Goal: Transaction & Acquisition: Purchase product/service

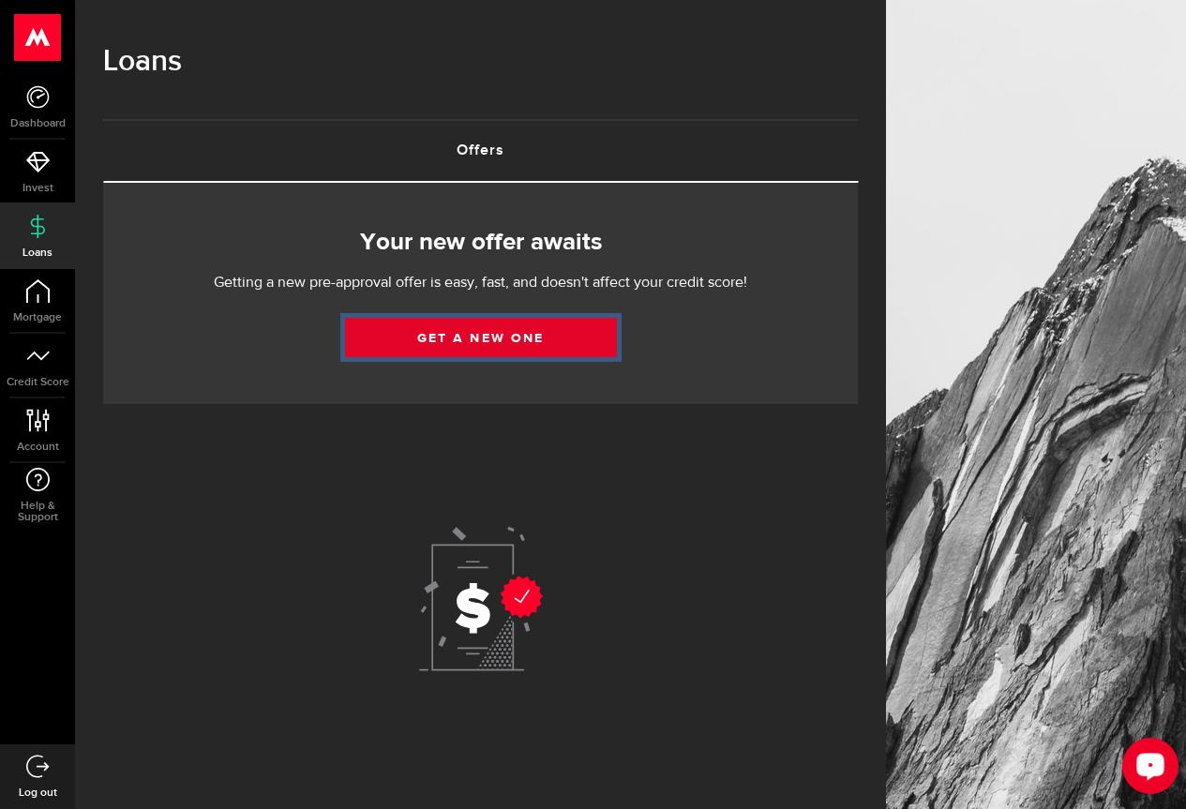
click at [607, 335] on link "Get a new one" at bounding box center [481, 337] width 272 height 39
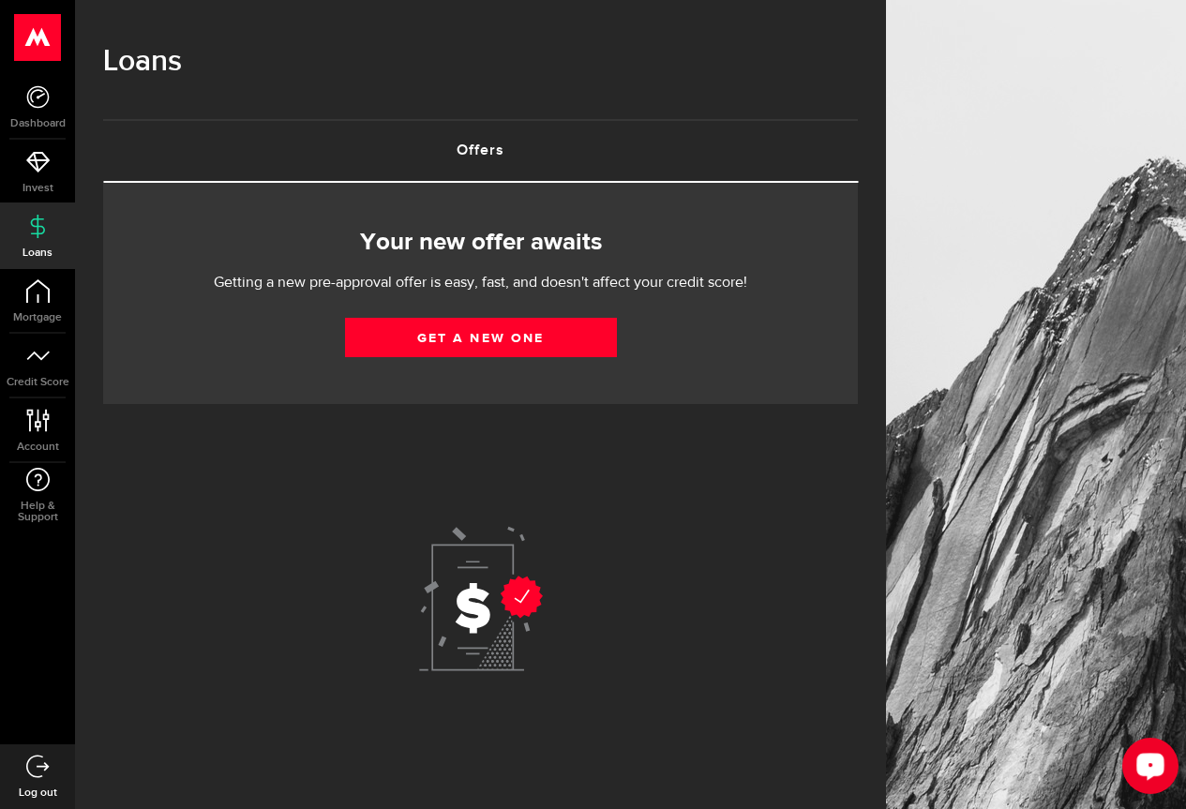
select select "Employed"
select select "2"
select select "11"
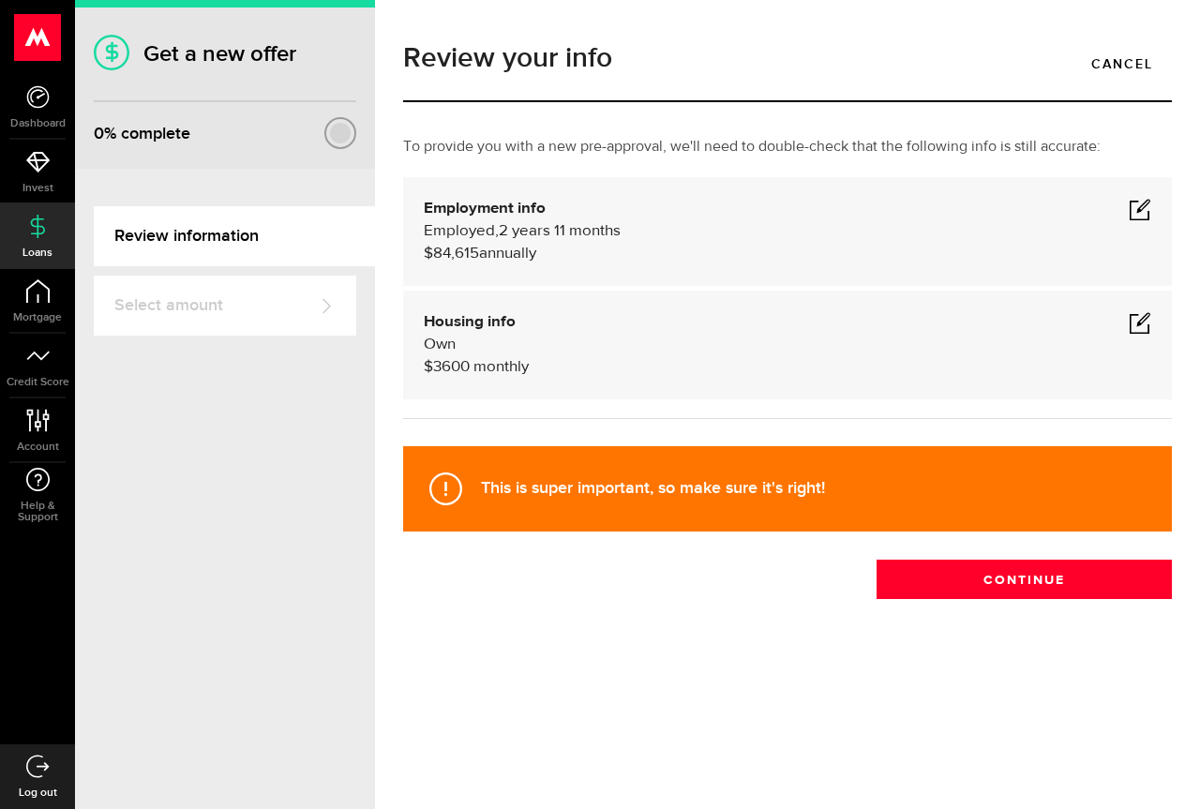
click at [1143, 209] on span at bounding box center [1140, 209] width 23 height 23
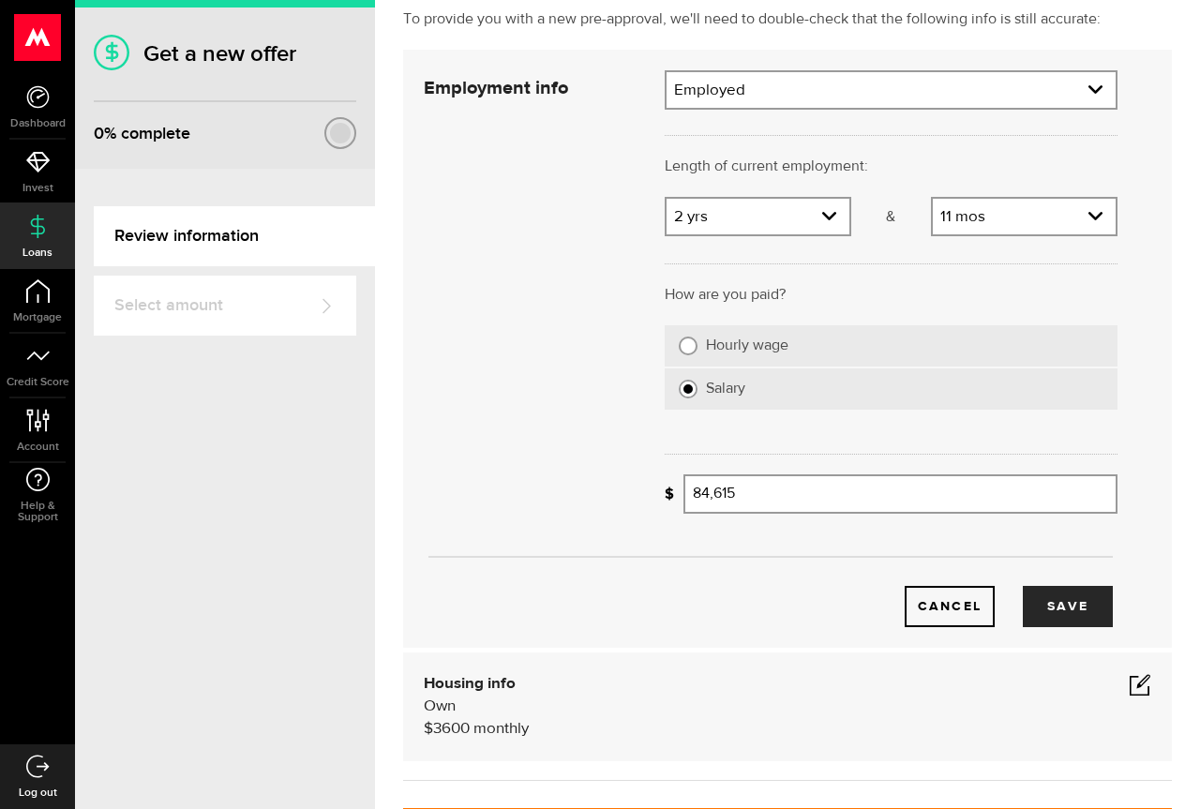
scroll to position [94, 0]
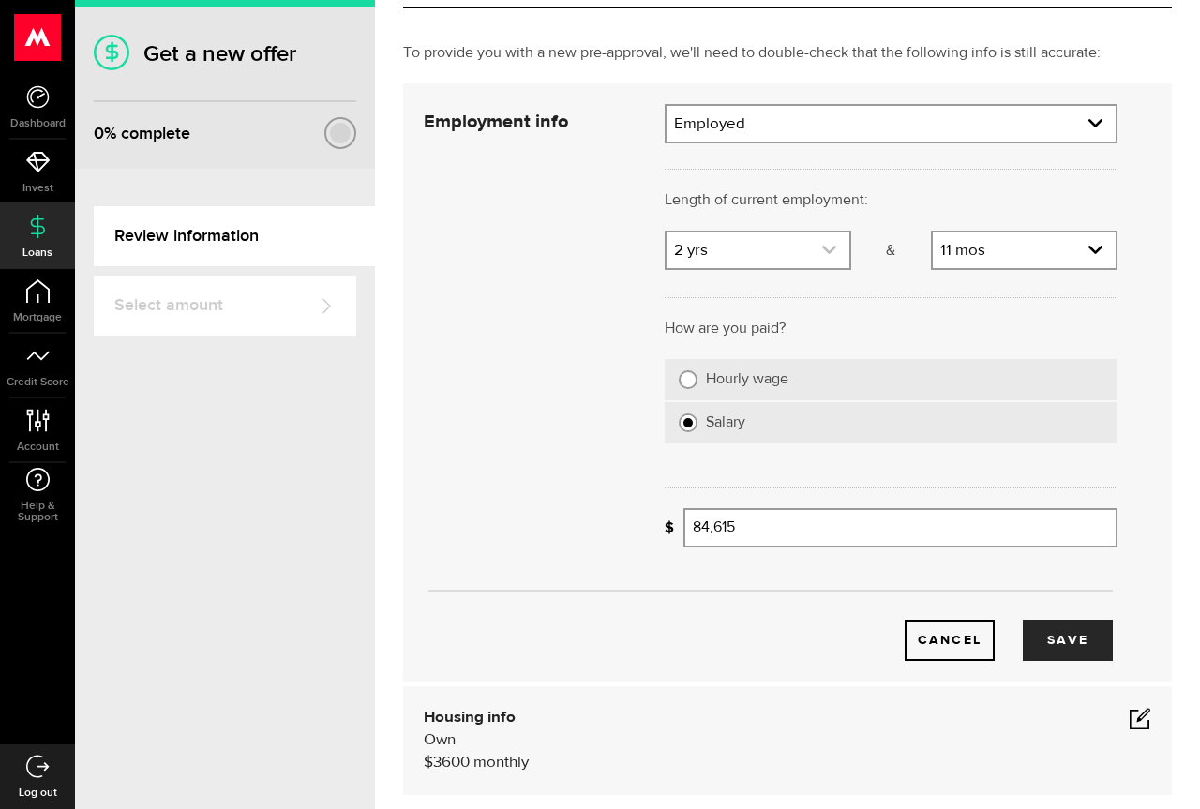
click at [771, 249] on link "expand select" at bounding box center [758, 251] width 183 height 36
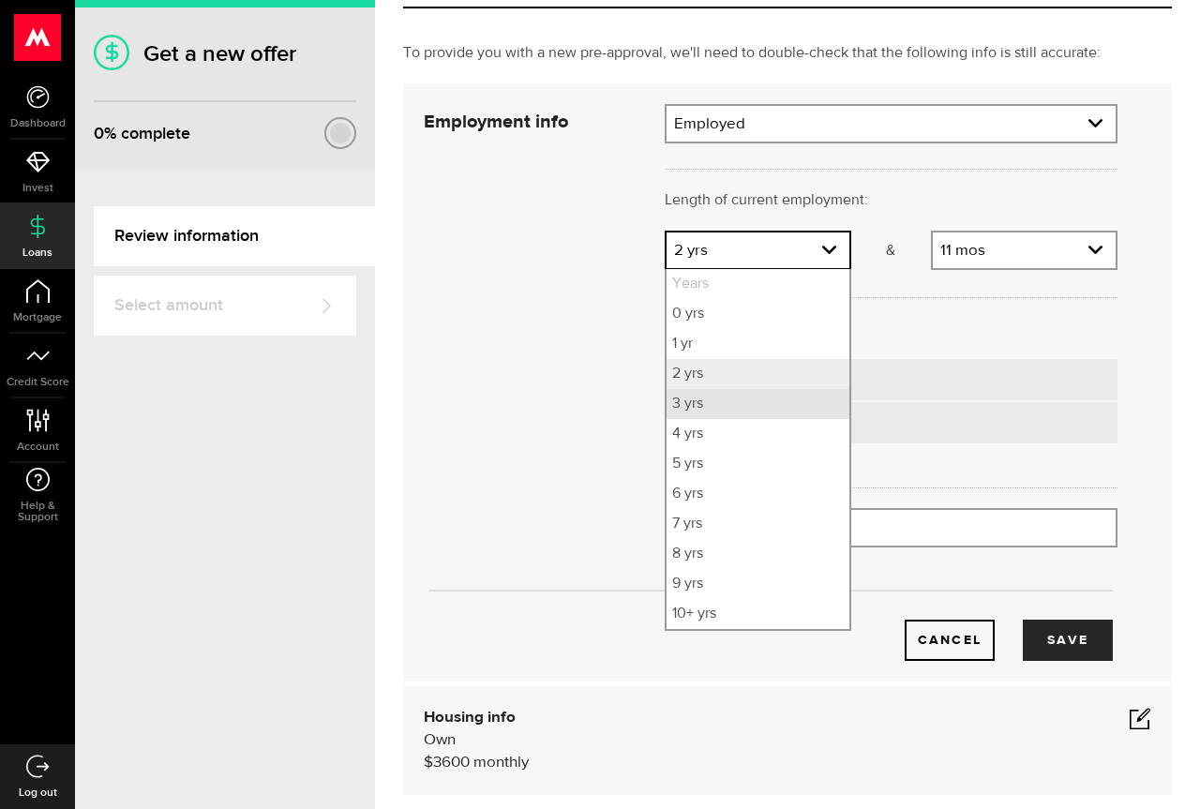
click at [753, 410] on li "3 yrs" at bounding box center [758, 404] width 183 height 30
select select "3"
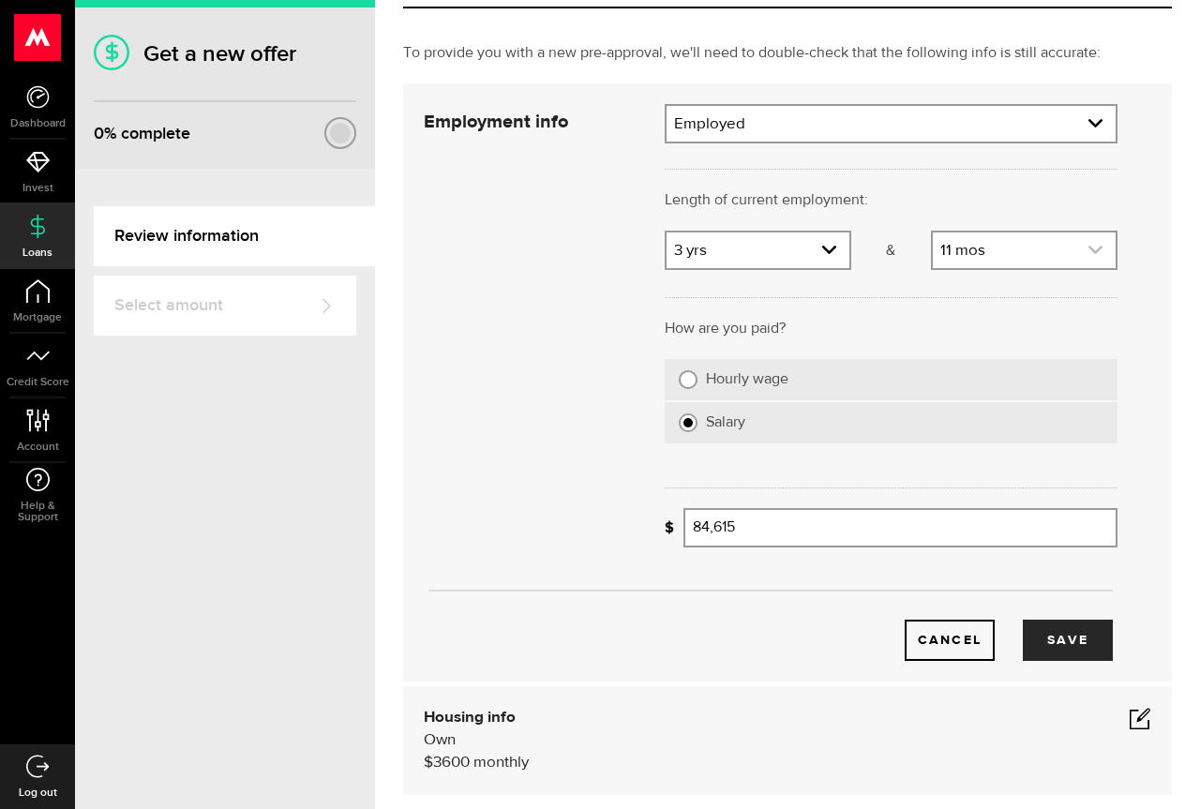
drag, startPoint x: 667, startPoint y: 400, endPoint x: 961, endPoint y: 264, distance: 324.3
click at [961, 264] on link "expand select" at bounding box center [1024, 251] width 183 height 36
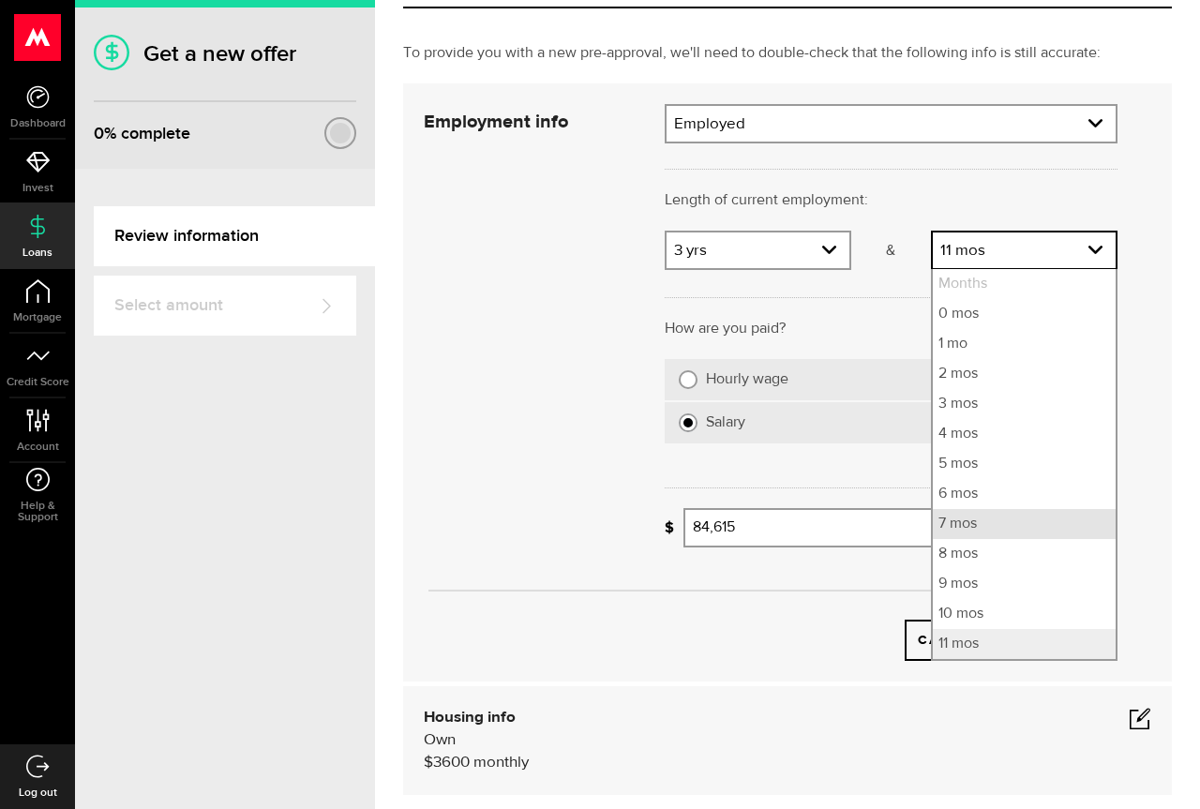
click at [986, 514] on li "7 mos" at bounding box center [1024, 524] width 183 height 30
select select "7"
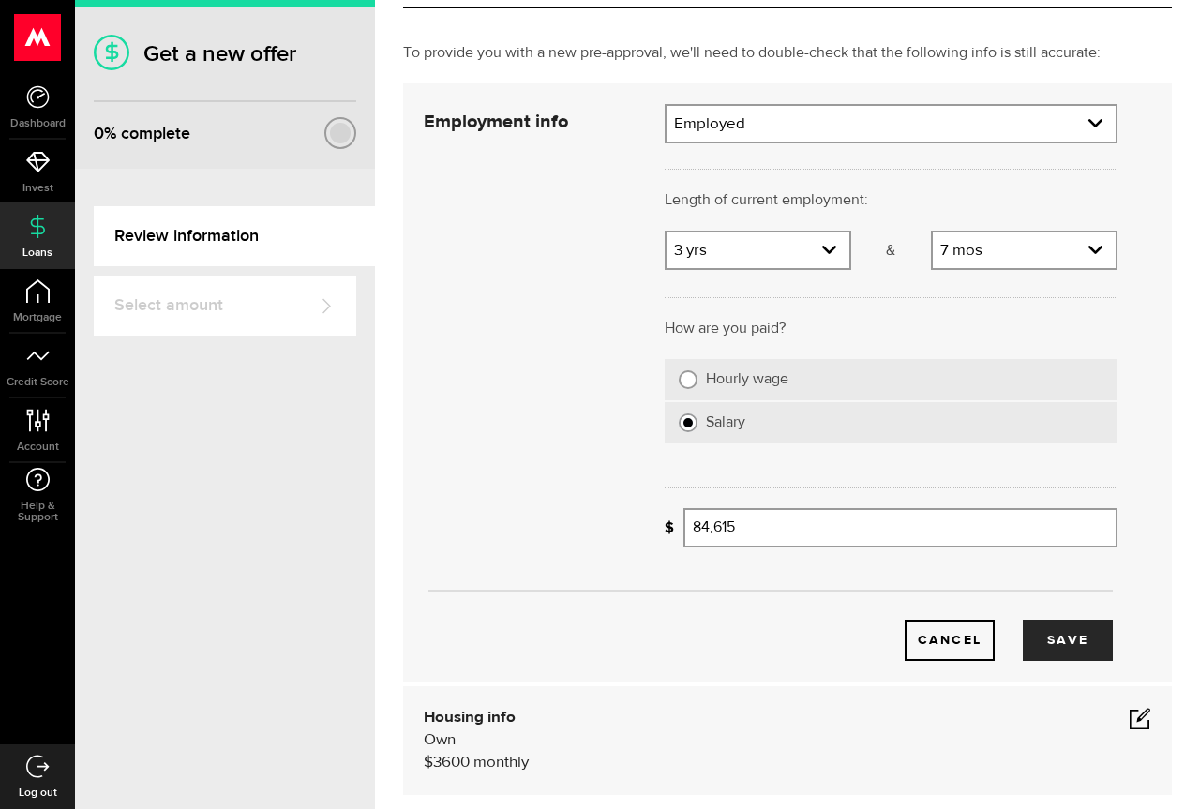
click at [161, 543] on div "Get a new offer 0 % complete Review information Select amount Woah there, one s…" at bounding box center [225, 404] width 300 height 809
drag, startPoint x: 816, startPoint y: 537, endPoint x: 470, endPoint y: 568, distance: 347.4
click at [478, 568] on div "Employment info Employment type What's your employment situation like? Employed…" at bounding box center [771, 382] width 722 height 557
paste input "uddish"
click at [858, 526] on input "uddish" at bounding box center [901, 527] width 434 height 39
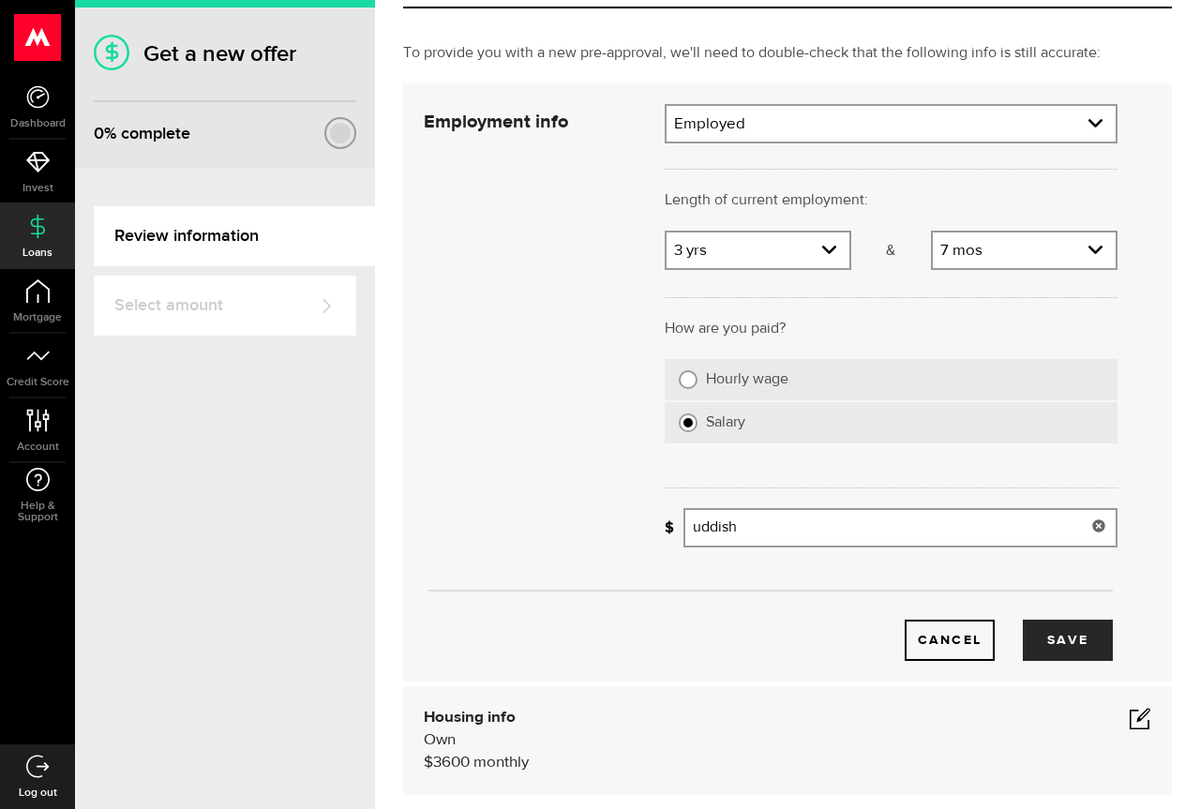
click at [853, 526] on input "uddish" at bounding box center [901, 527] width 434 height 39
type input "88,723"
click at [1070, 637] on button "Save" at bounding box center [1068, 640] width 90 height 41
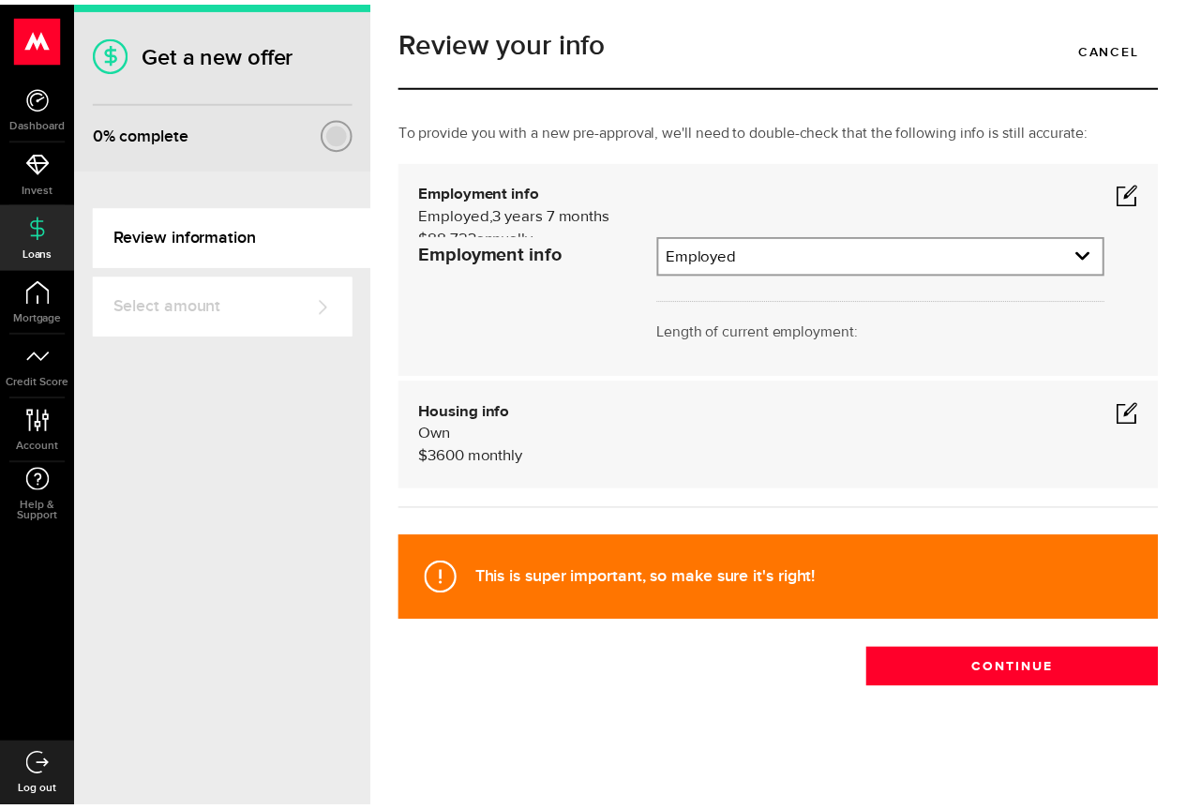
scroll to position [0, 0]
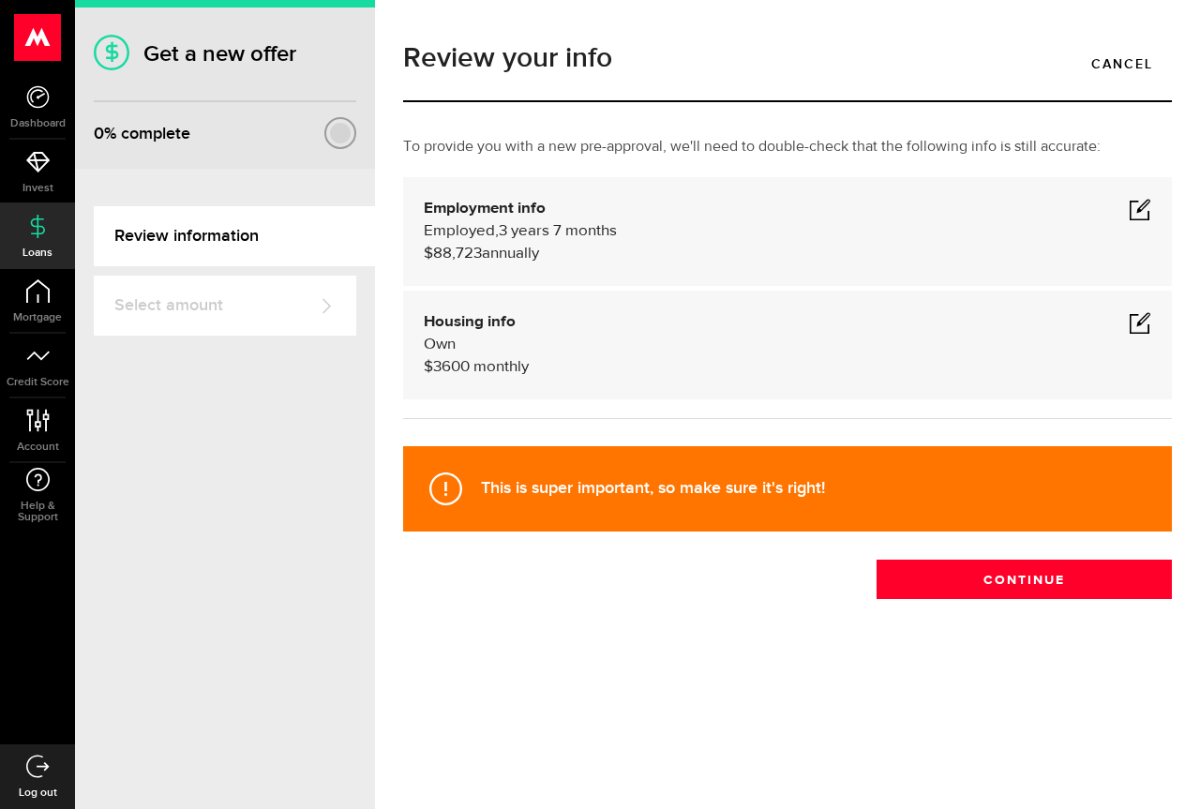
click at [1142, 323] on span at bounding box center [1140, 322] width 23 height 23
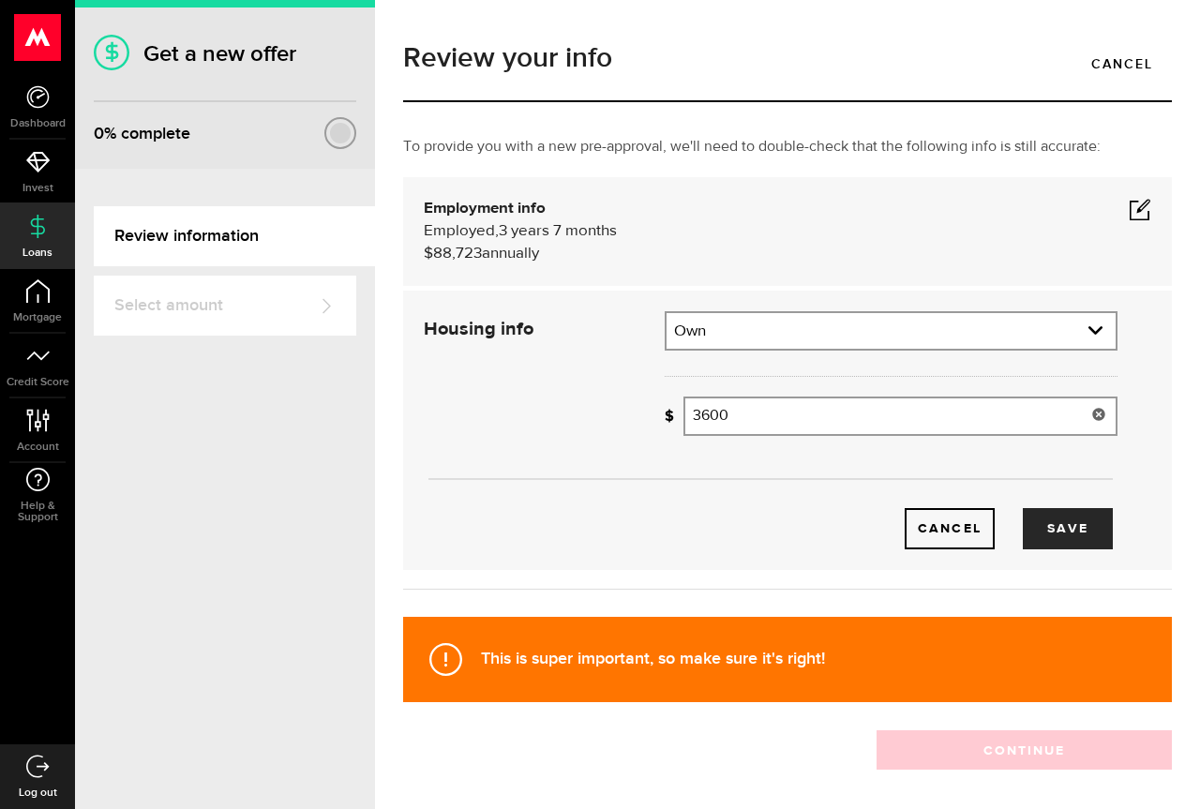
drag, startPoint x: 823, startPoint y: 414, endPoint x: 384, endPoint y: 449, distance: 440.2
click at [384, 449] on div "Review your info Cancel To provide you with a new pre-approval, we'll need to d…" at bounding box center [787, 404] width 825 height 809
type input "1,500"
drag, startPoint x: 1060, startPoint y: 529, endPoint x: 1060, endPoint y: 539, distance: 10.3
click at [1060, 532] on button "Save" at bounding box center [1068, 528] width 90 height 41
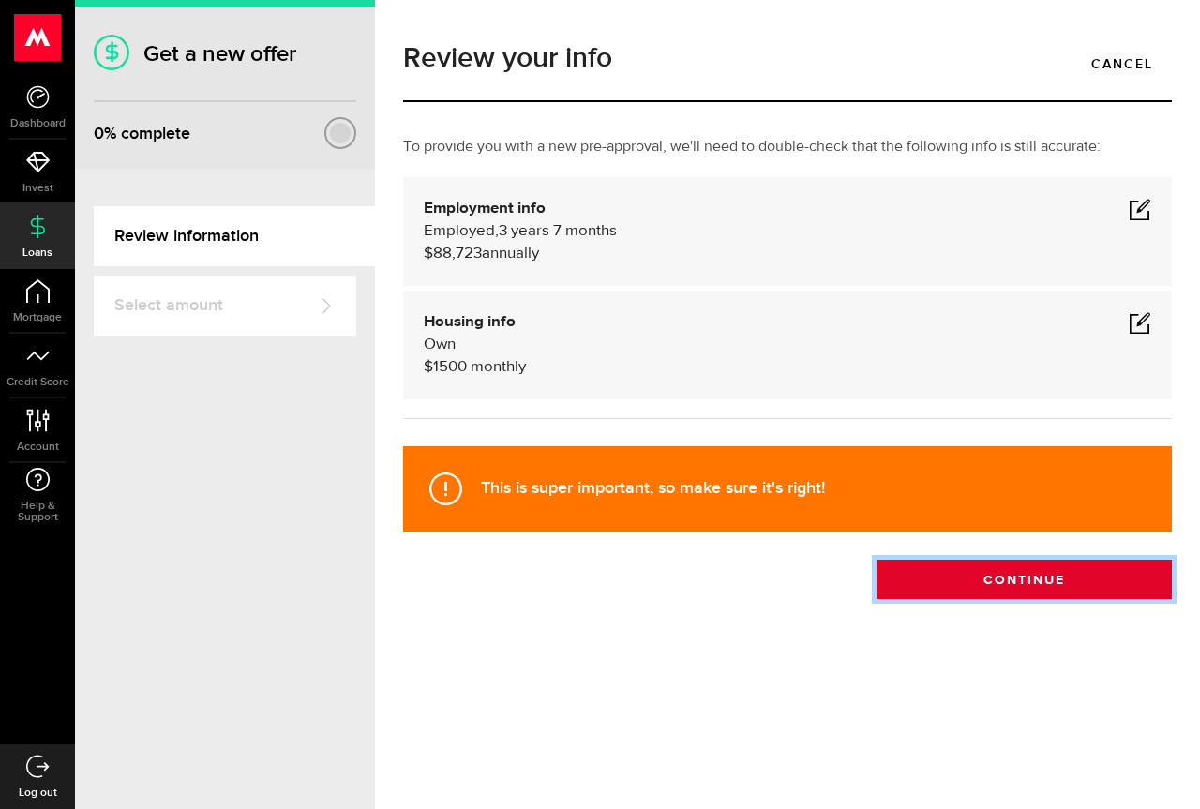
click at [1078, 563] on button "Continue" at bounding box center [1024, 579] width 295 height 39
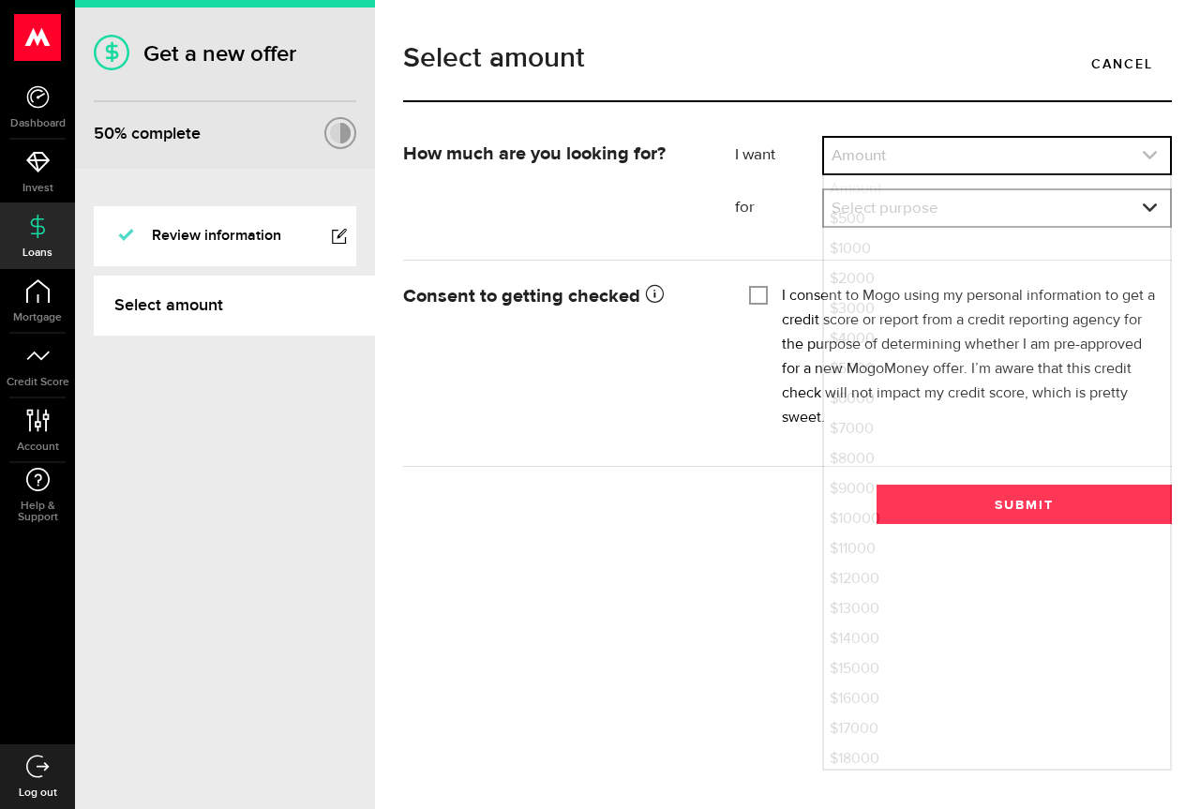
click at [911, 156] on link "expand select" at bounding box center [997, 156] width 346 height 36
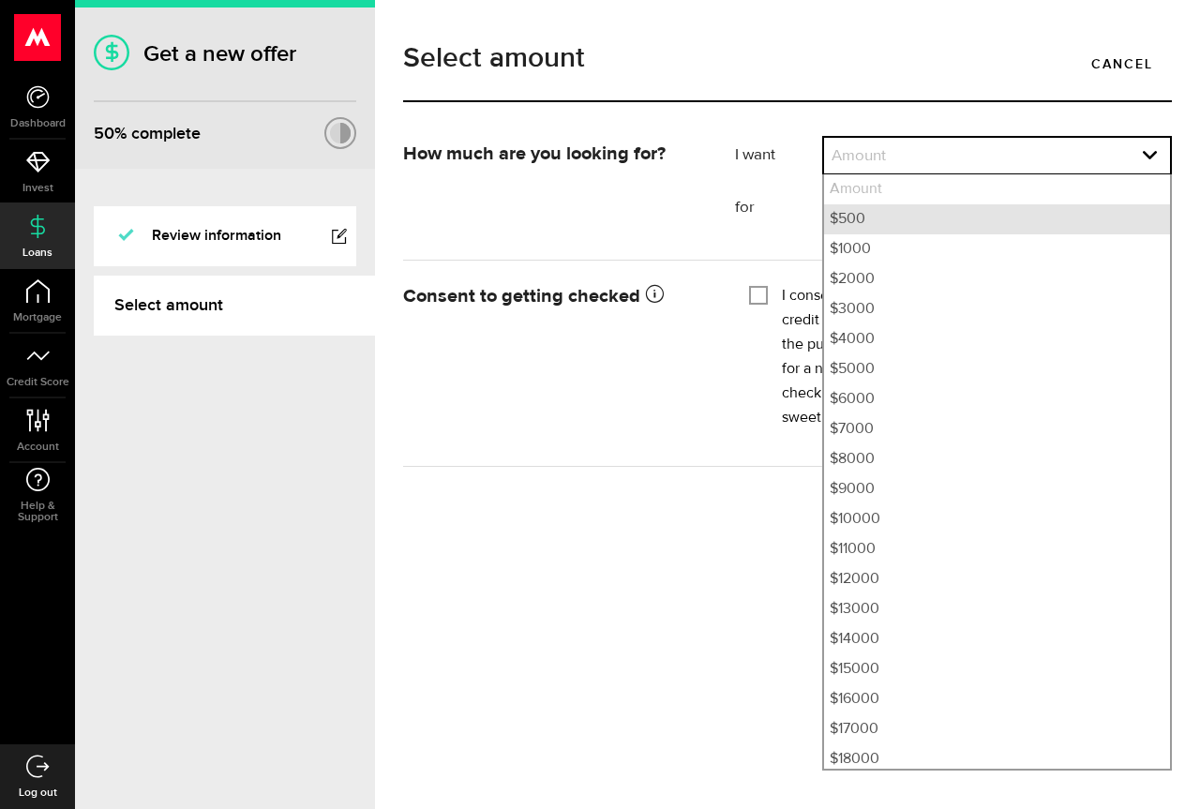
click at [903, 217] on li "$500" at bounding box center [997, 219] width 346 height 30
select select "500"
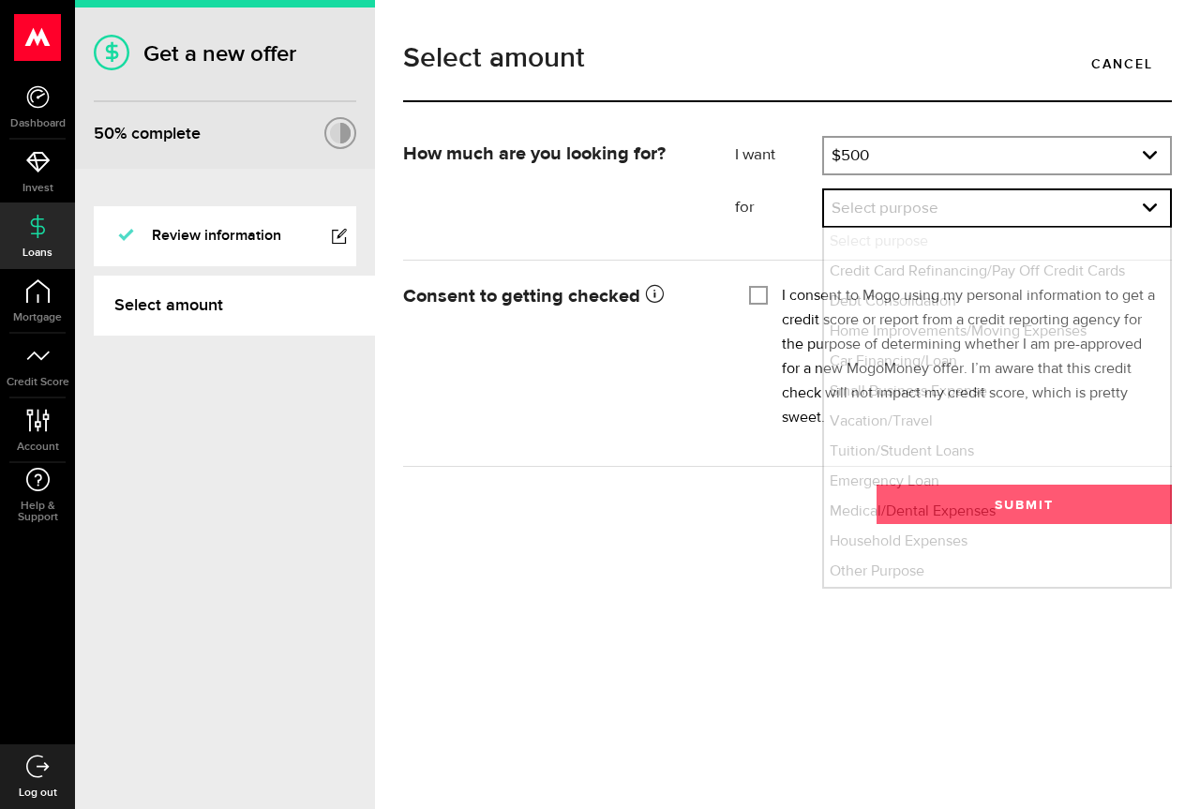
click at [903, 217] on link "expand select" at bounding box center [997, 208] width 346 height 36
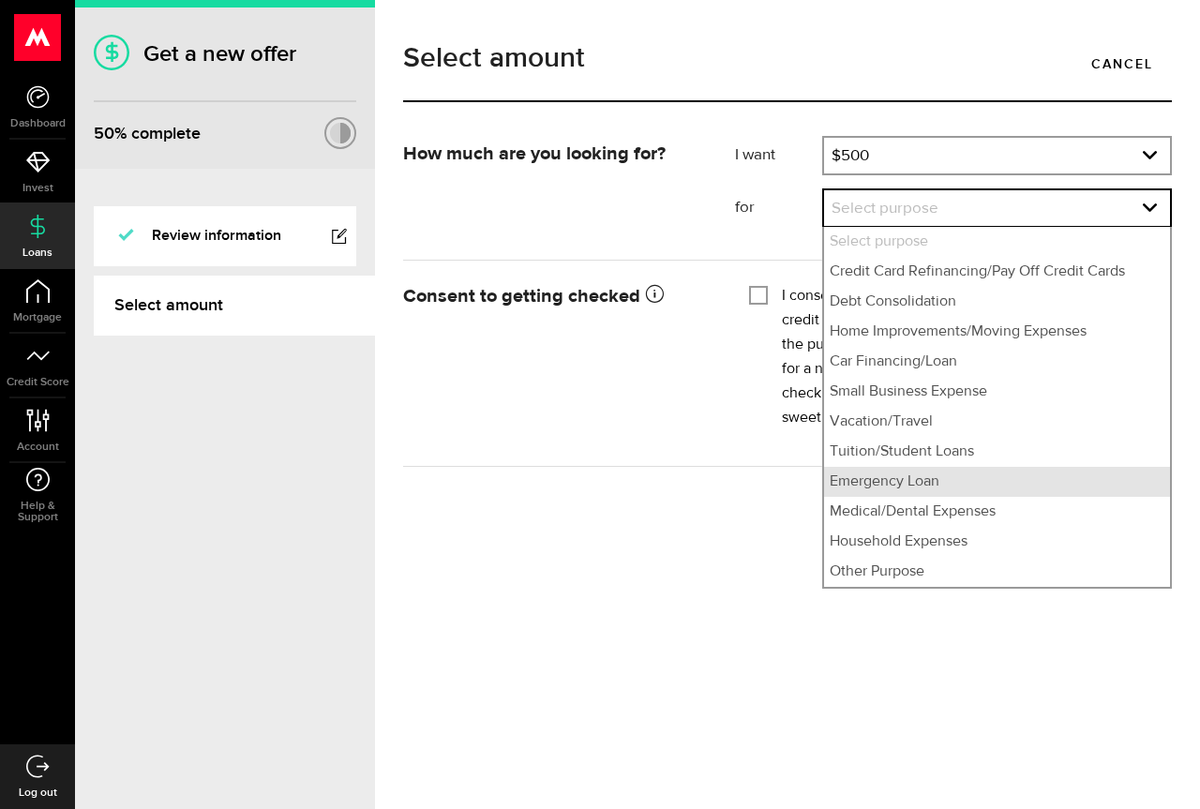
drag, startPoint x: 940, startPoint y: 504, endPoint x: 940, endPoint y: 484, distance: 19.7
click at [940, 484] on ul "Select purpose Credit Card Refinancing/Pay Off Credit Cards Debt Consolidation …" at bounding box center [997, 408] width 350 height 362
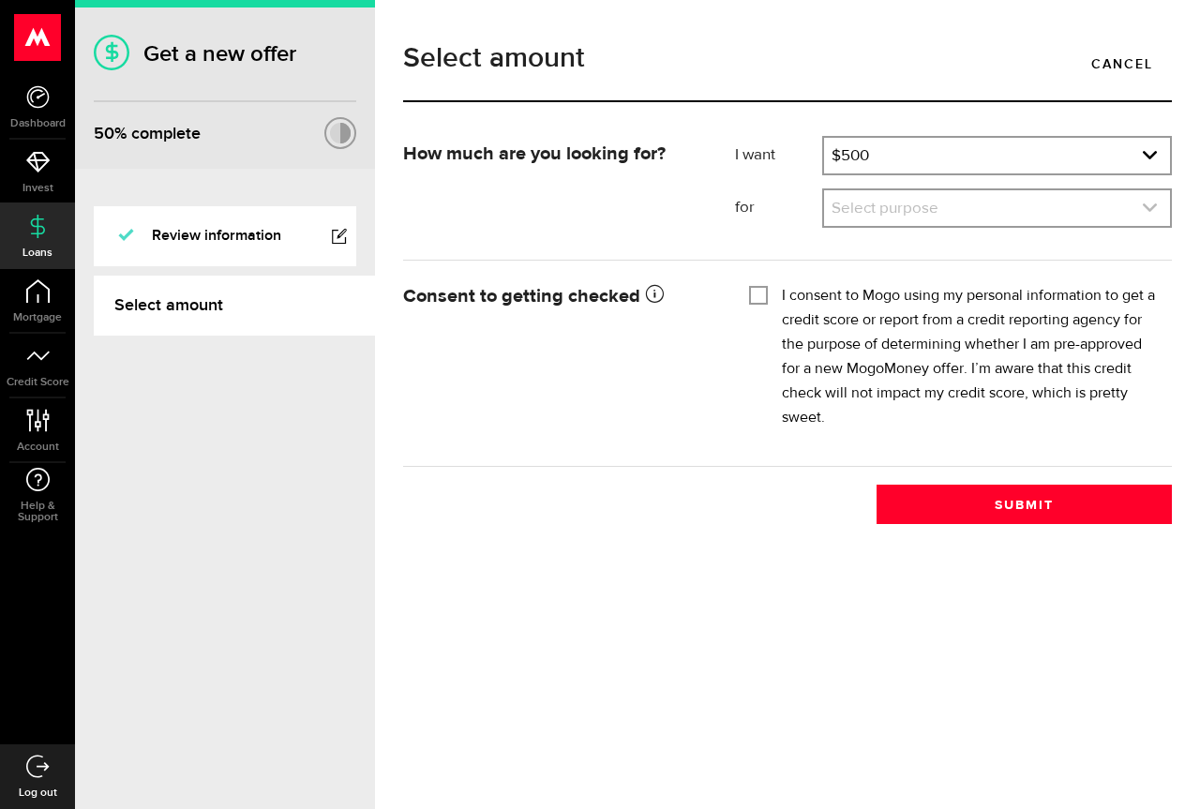
click at [969, 217] on link "expand select" at bounding box center [997, 208] width 346 height 36
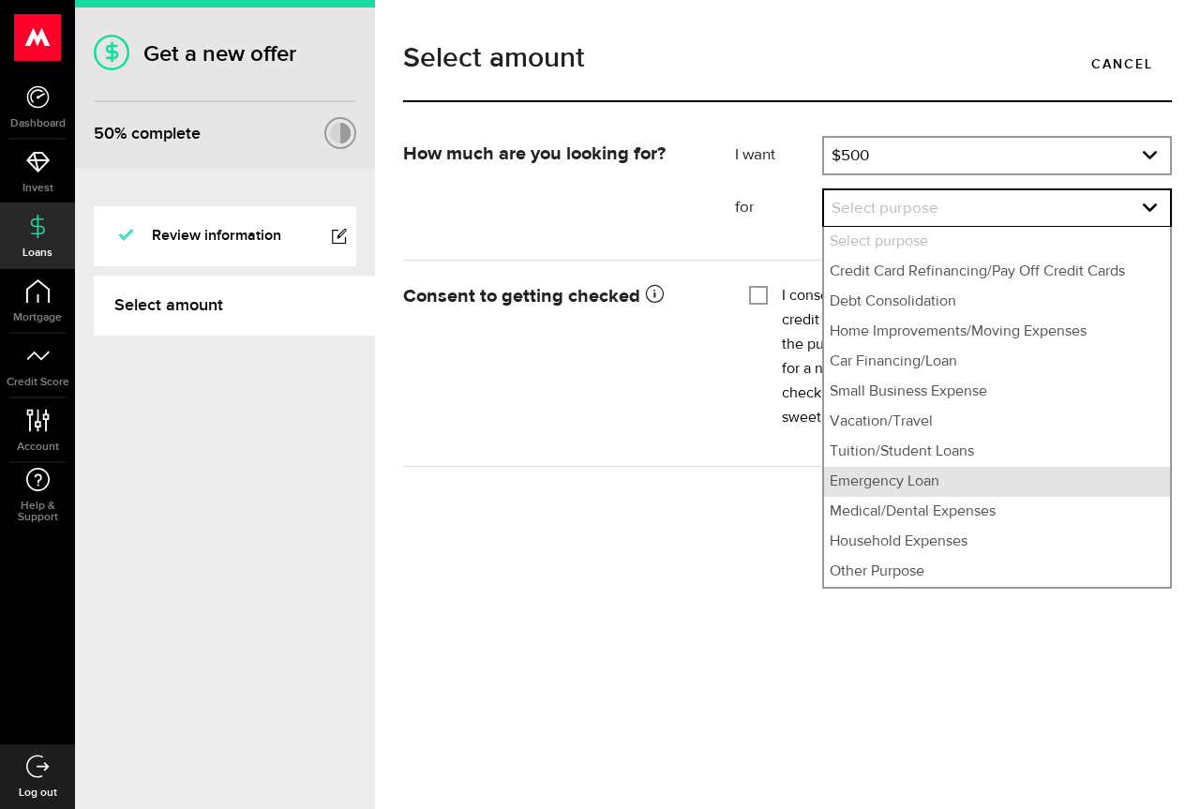
click at [956, 479] on li "Emergency Loan" at bounding box center [997, 482] width 346 height 30
select select "Emergency Loan"
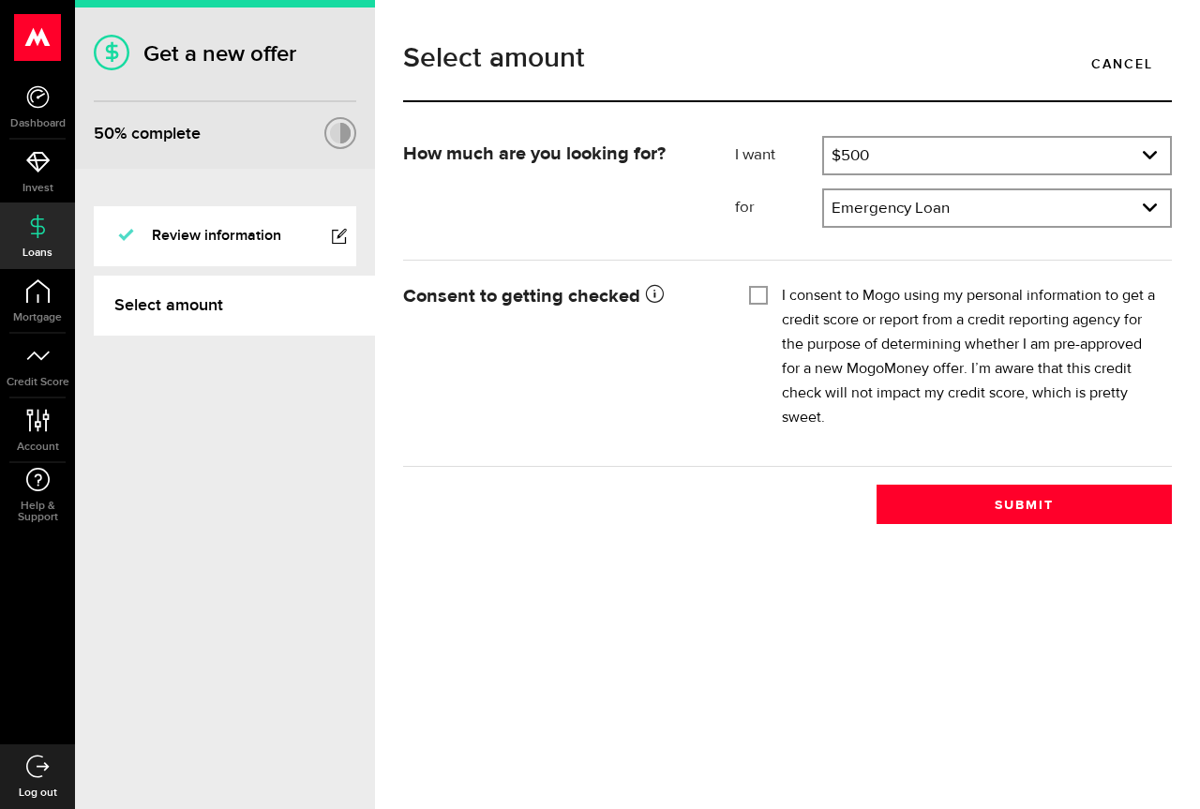
click at [724, 339] on div "Tick this box so that we can show you your credit score! I consent to Mogo usin…" at bounding box center [953, 362] width 465 height 169
click at [760, 292] on input "I consent to Mogo using my personal information to get a credit score or report…" at bounding box center [758, 293] width 19 height 19
checkbox input "true"
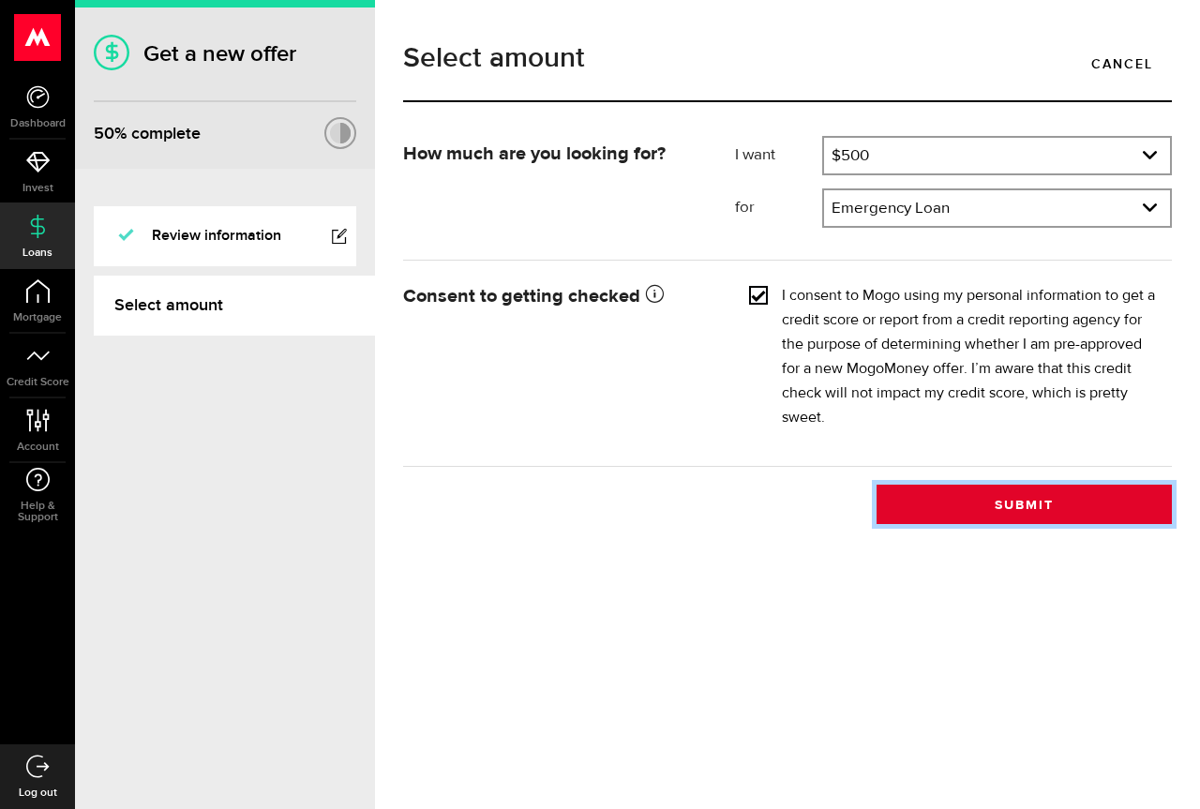
click at [1105, 500] on button "Submit" at bounding box center [1024, 504] width 295 height 39
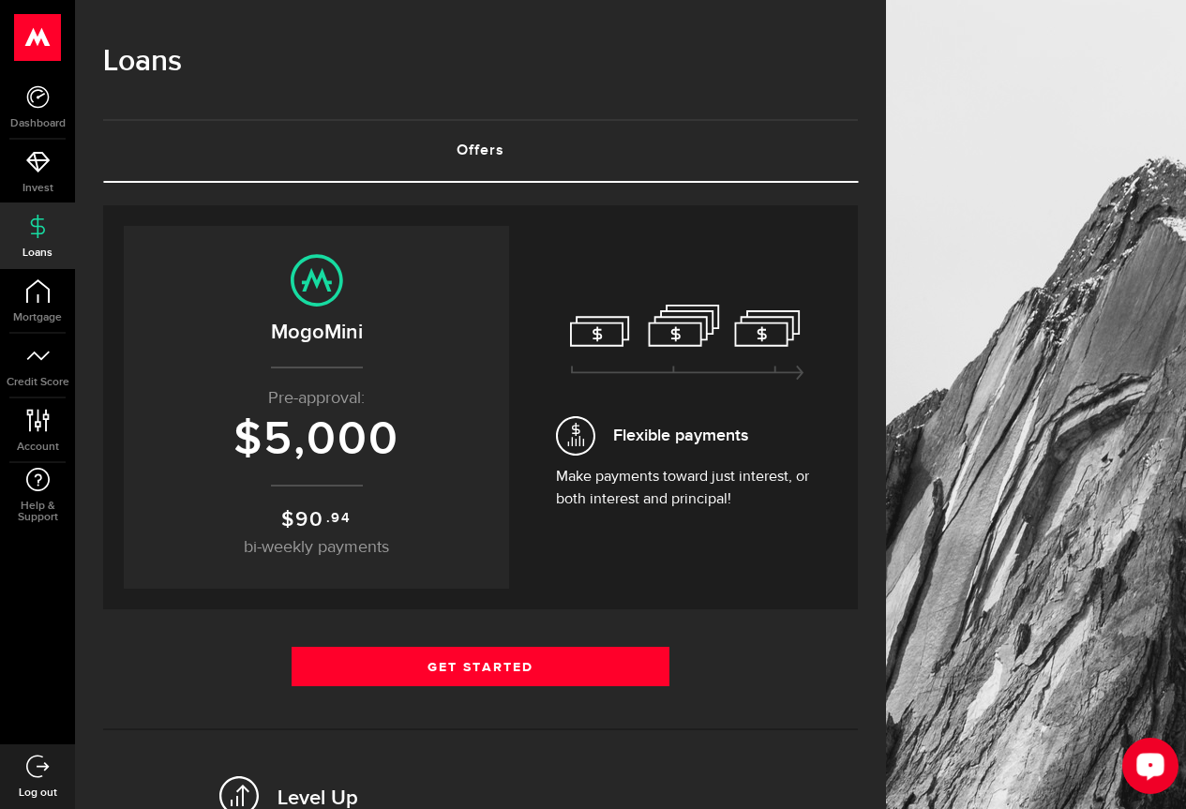
click at [502, 148] on link "Offers (requires attention)" at bounding box center [480, 151] width 755 height 60
click at [692, 429] on span "Flexible payments" at bounding box center [680, 435] width 135 height 25
click at [683, 350] on icon at bounding box center [687, 343] width 234 height 76
click at [698, 320] on icon at bounding box center [687, 343] width 234 height 76
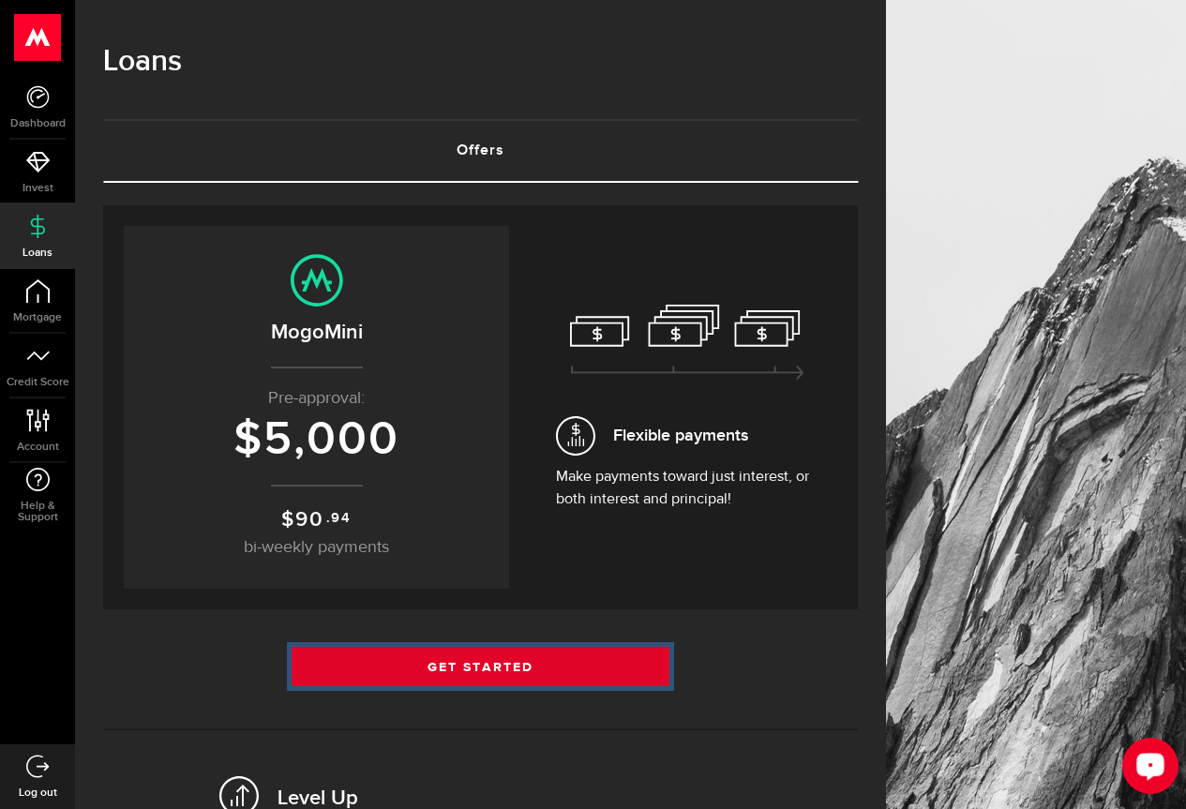
click at [493, 656] on link "Get Started" at bounding box center [481, 666] width 378 height 39
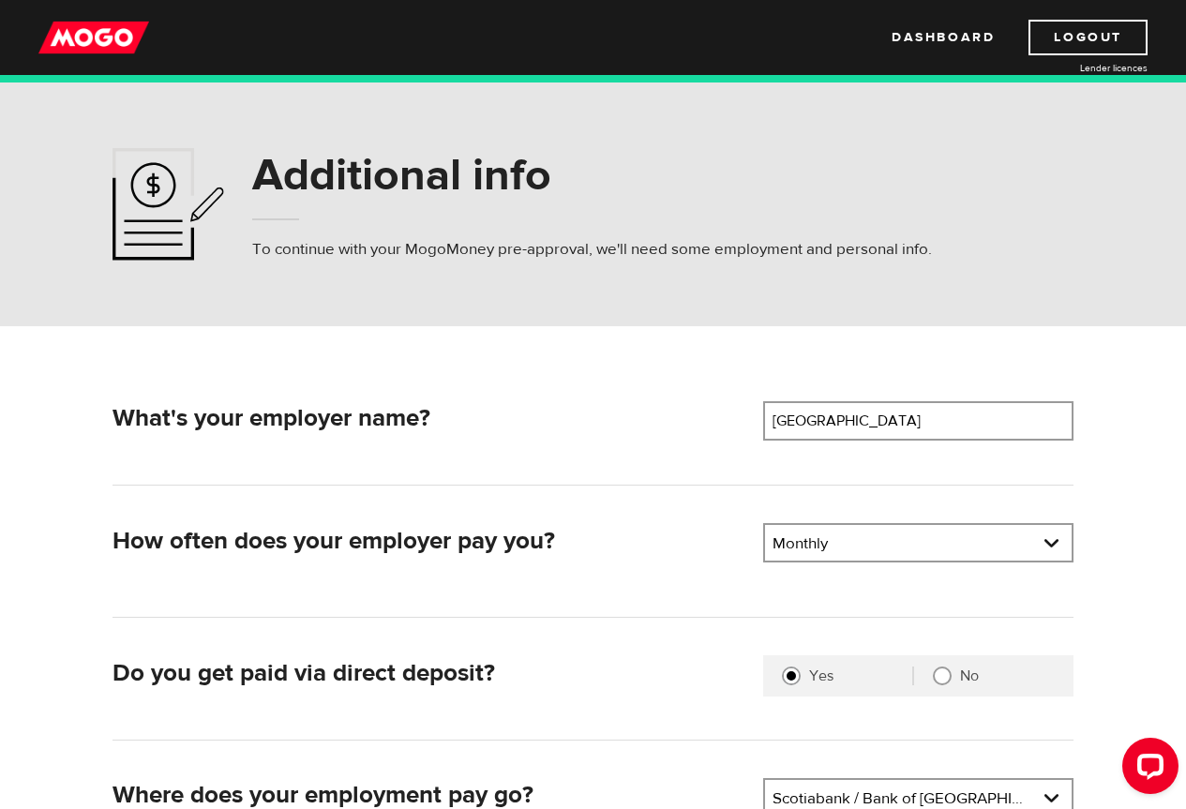
scroll to position [281, 0]
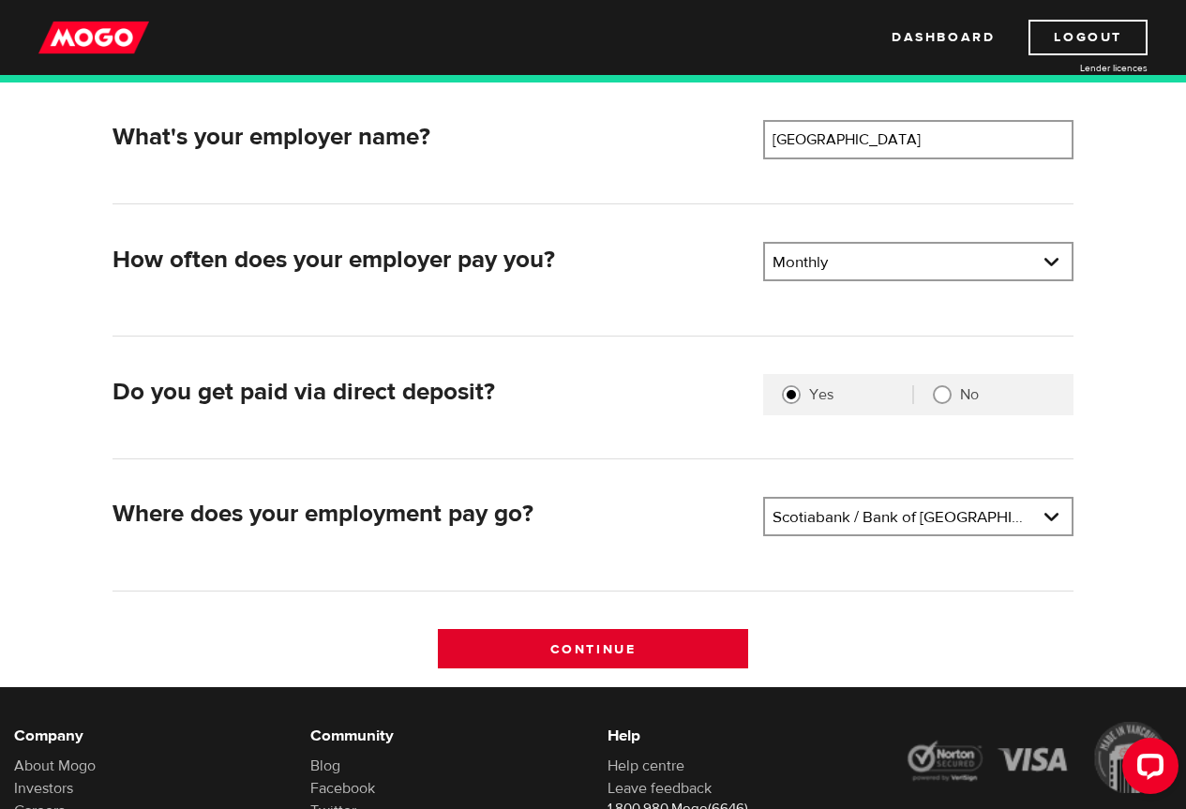
click at [616, 653] on input "Continue" at bounding box center [593, 648] width 310 height 39
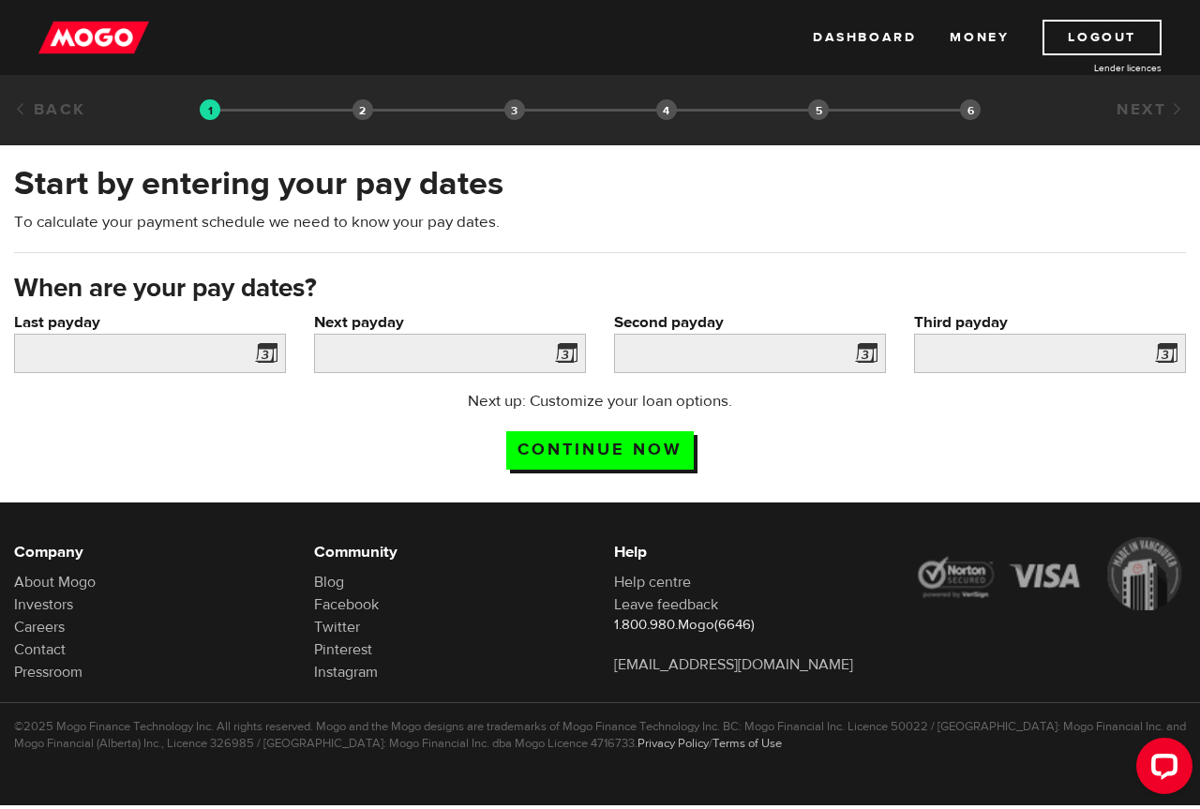
click at [267, 347] on span at bounding box center [262, 356] width 28 height 30
click at [267, 354] on span at bounding box center [262, 356] width 28 height 30
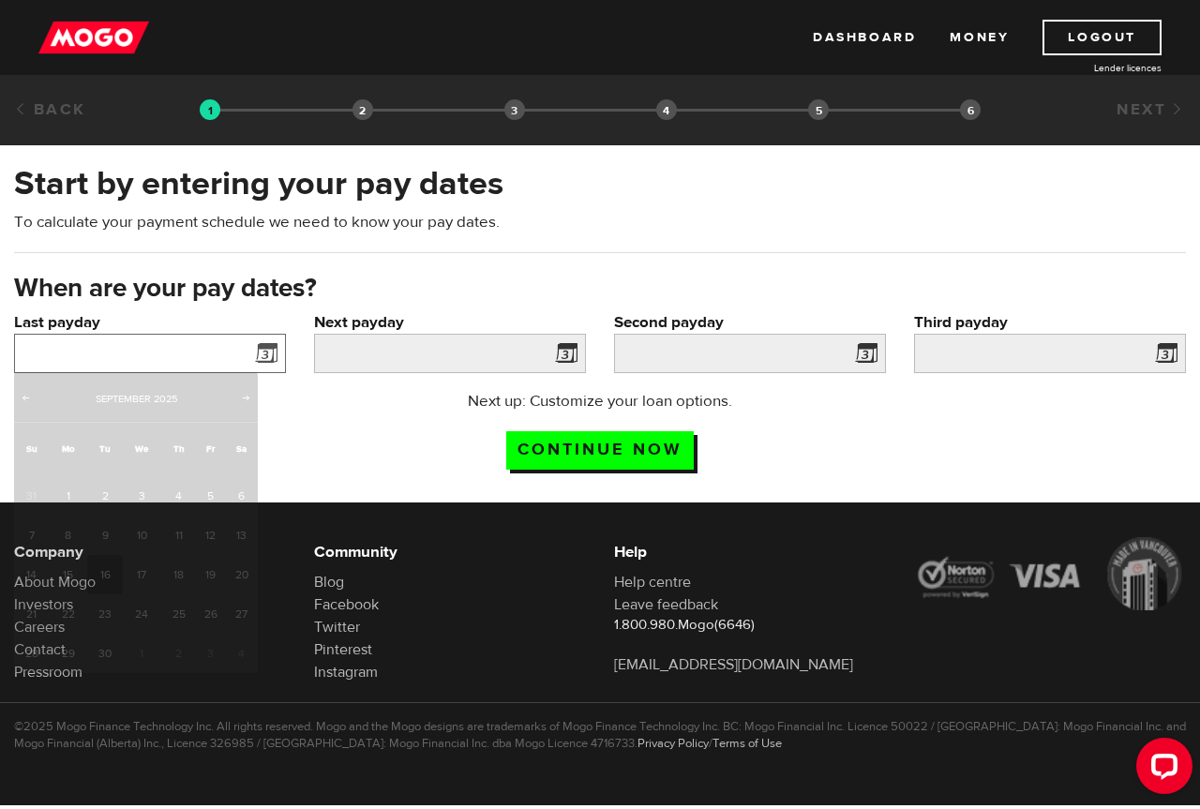
click at [95, 352] on input "Last payday" at bounding box center [150, 353] width 272 height 39
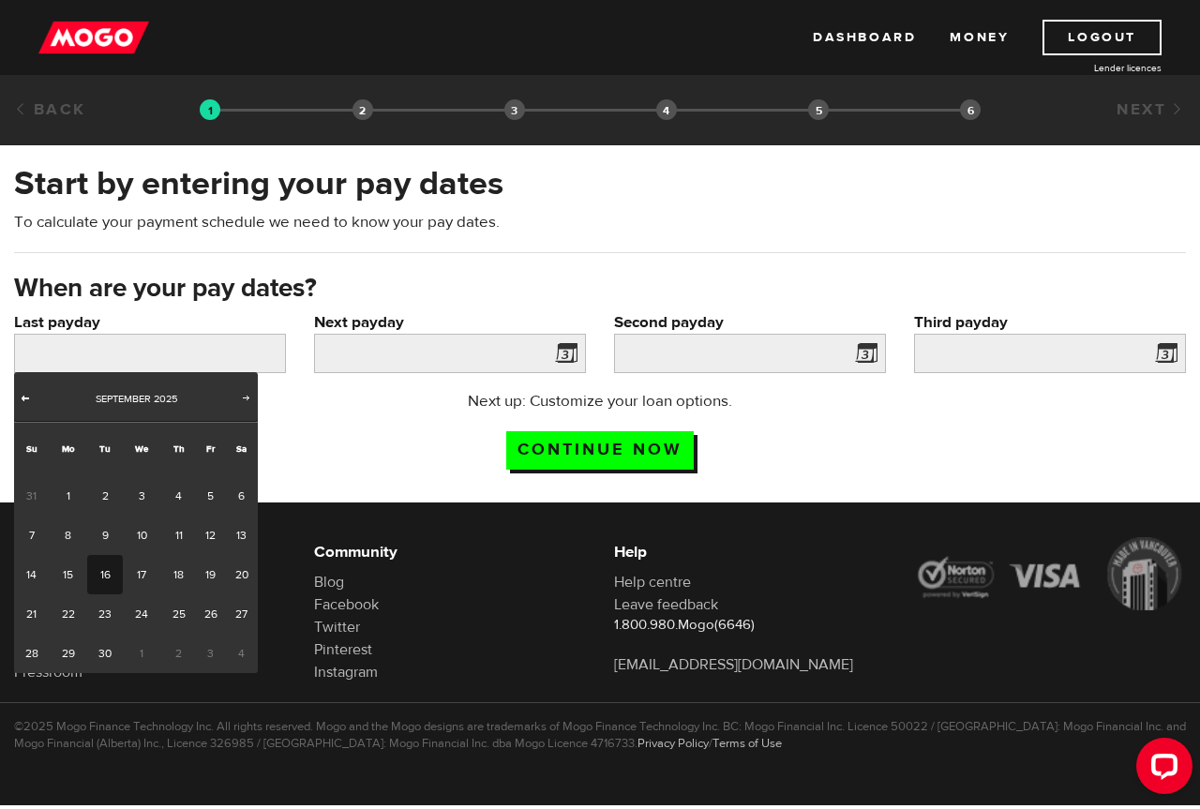
click at [27, 397] on span "Prev" at bounding box center [25, 397] width 15 height 15
click at [184, 660] on link "28" at bounding box center [178, 653] width 35 height 39
type input "2025/08/28"
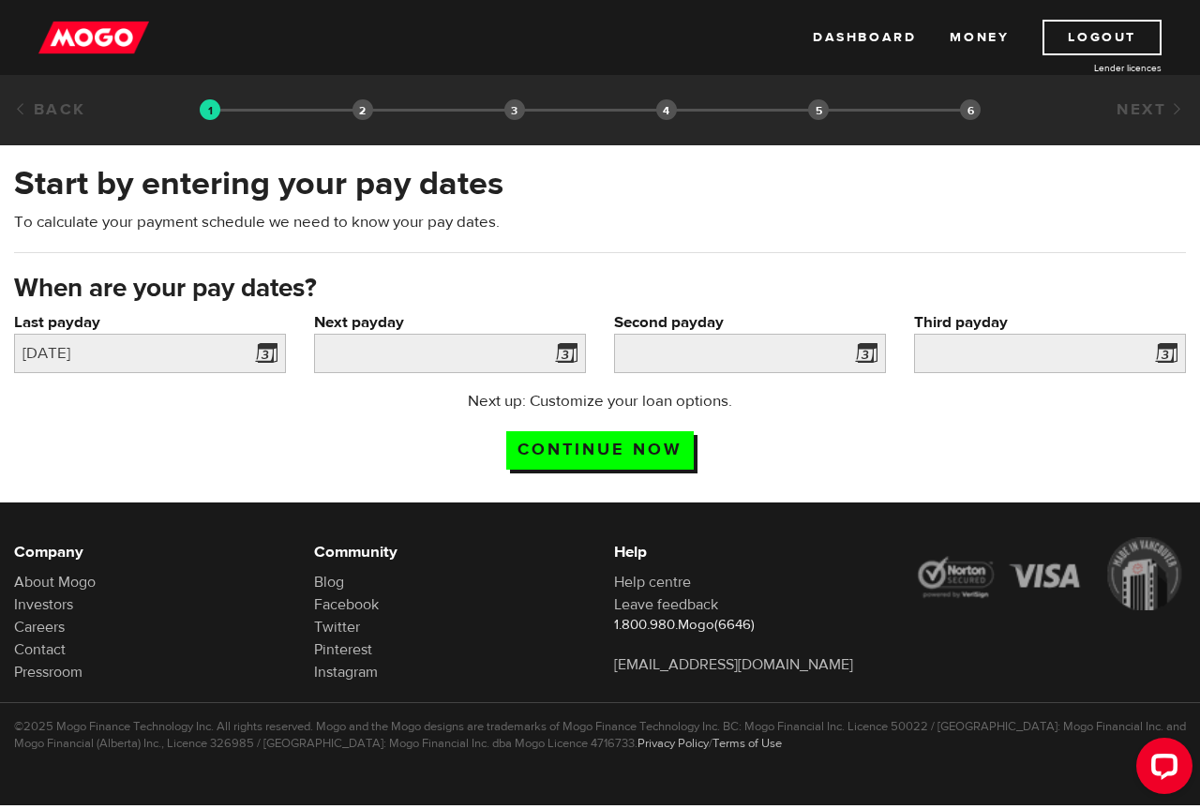
click at [398, 380] on div "Next payday Please enter your next pay date." at bounding box center [450, 350] width 300 height 79
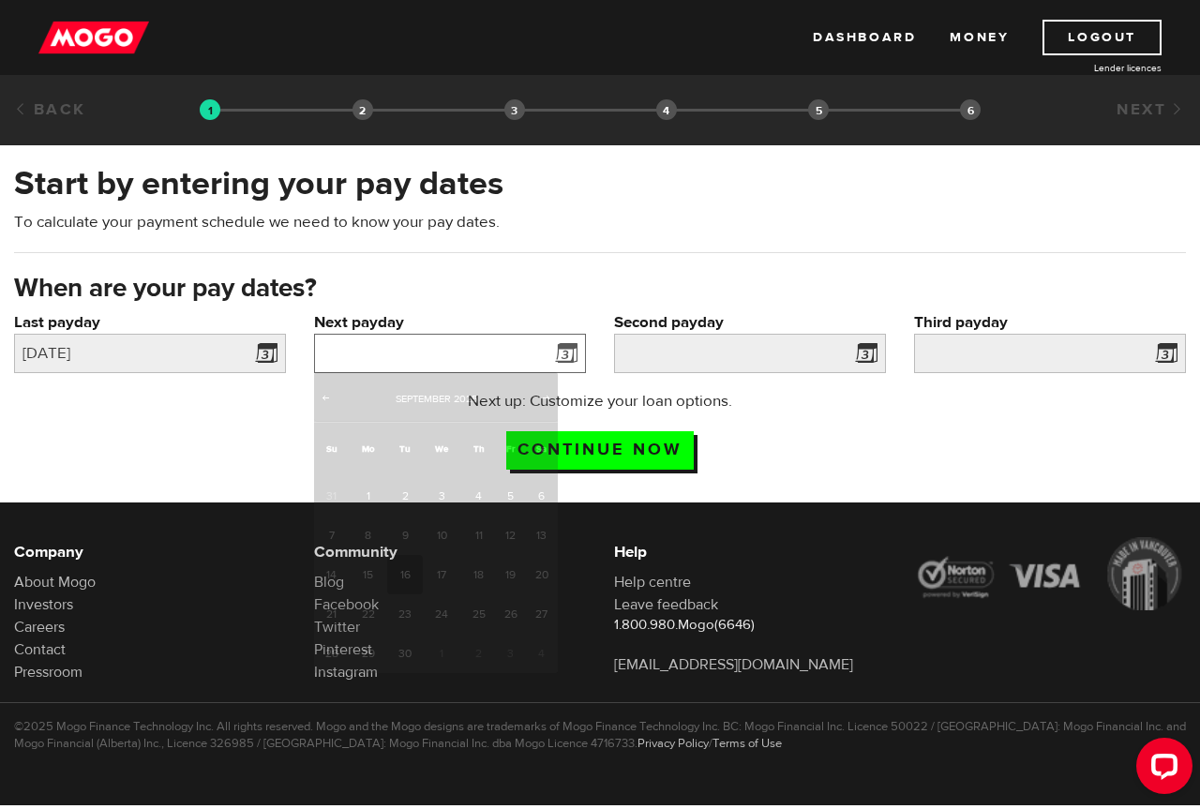
click at [403, 358] on input "Next payday" at bounding box center [450, 353] width 272 height 39
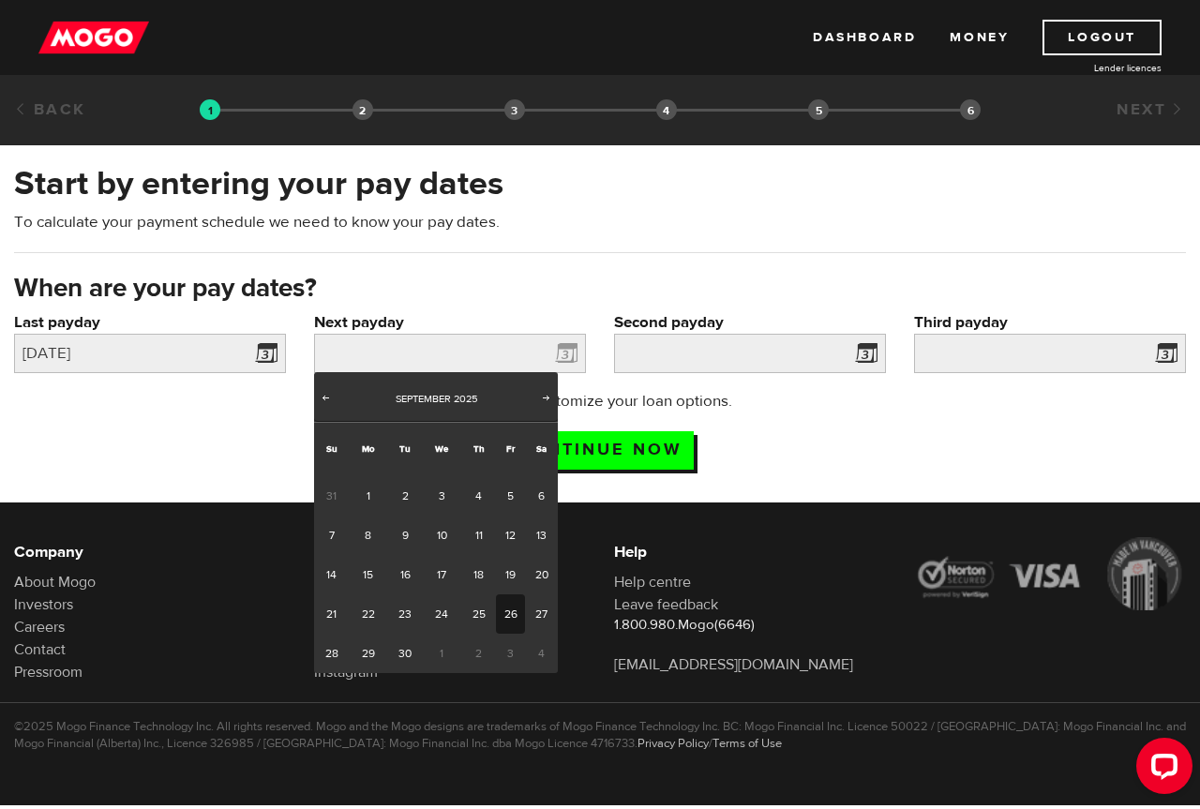
click at [518, 614] on link "26" at bounding box center [510, 613] width 29 height 39
type input "2025/09/26"
type input "2025/10/26"
type input "2025/11/25"
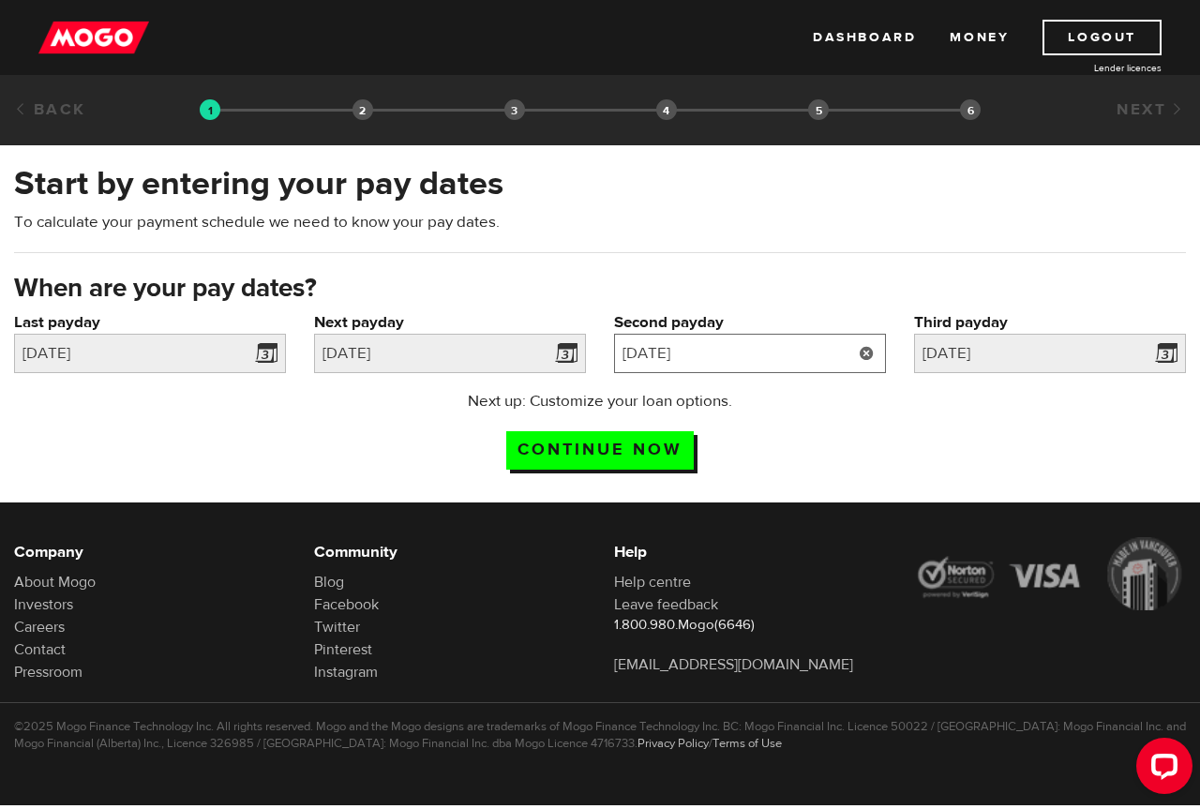
click at [716, 357] on input "2025/10/26" at bounding box center [750, 353] width 272 height 39
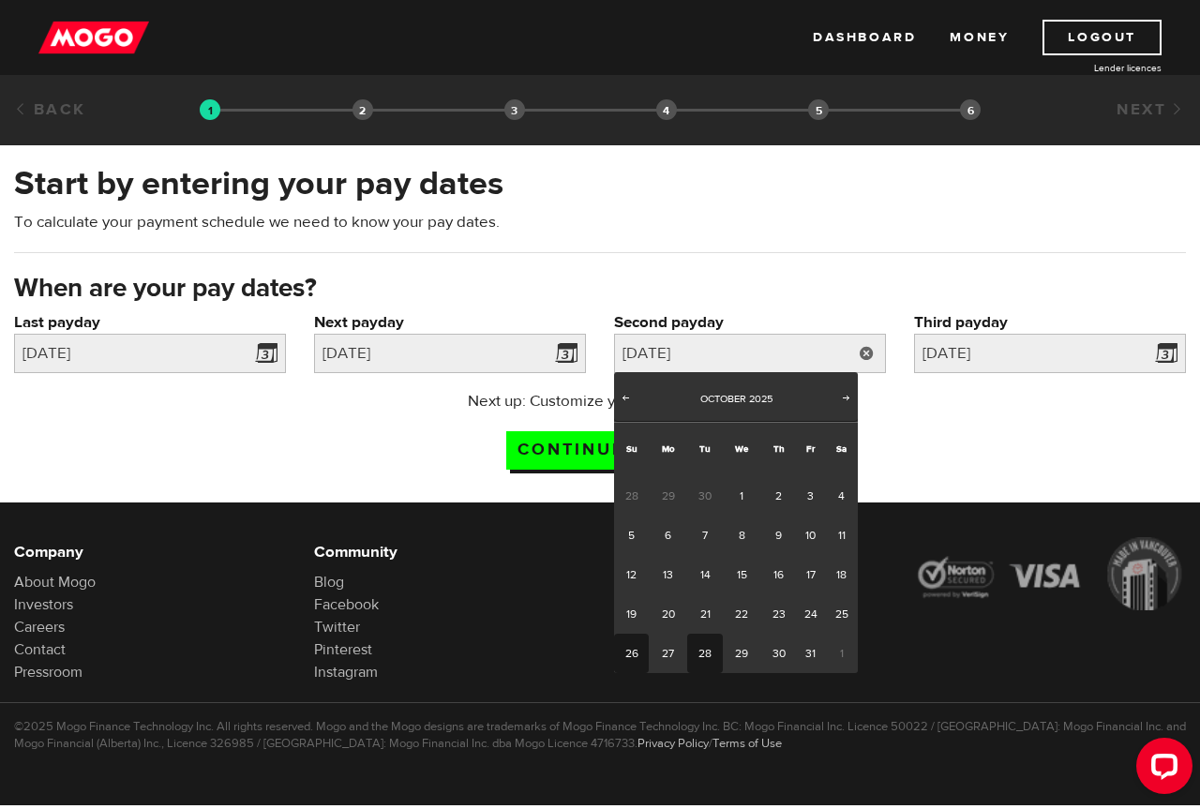
click at [705, 655] on link "28" at bounding box center [704, 653] width 35 height 39
type input "2025/10/28"
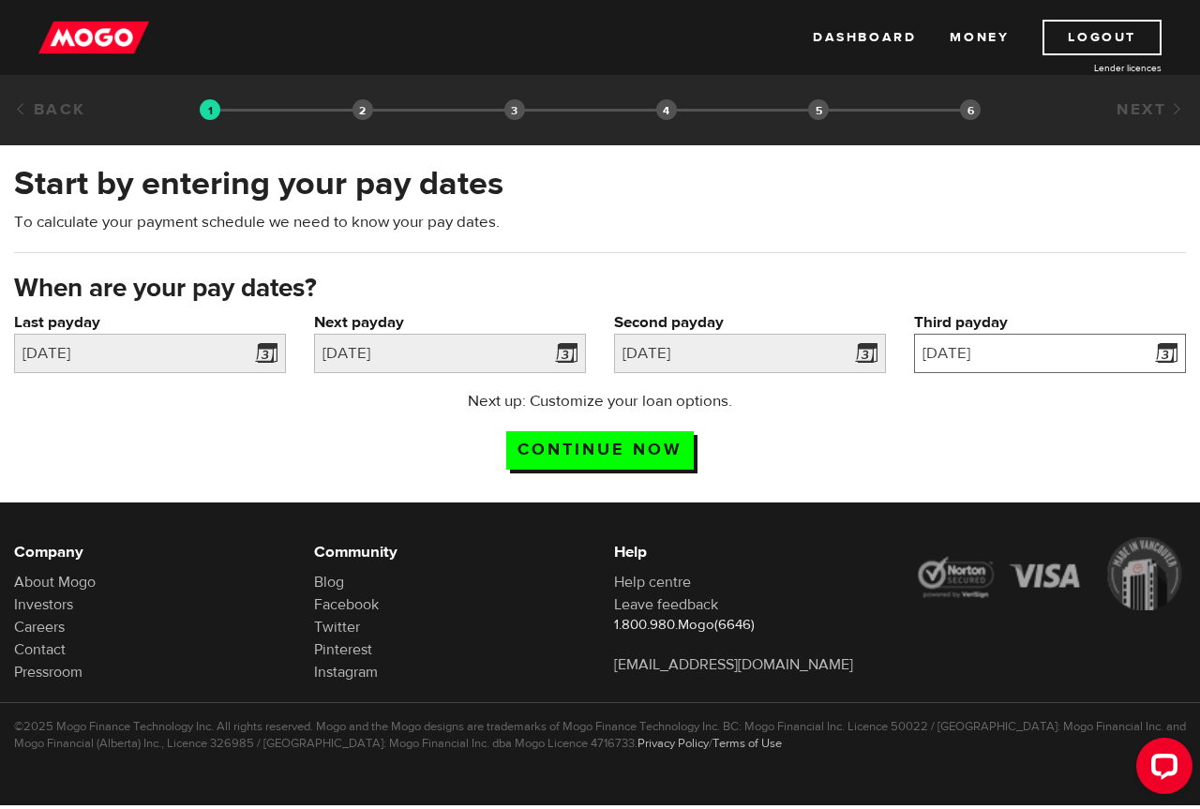
click at [992, 362] on input "2025/11/25" at bounding box center [1050, 353] width 272 height 39
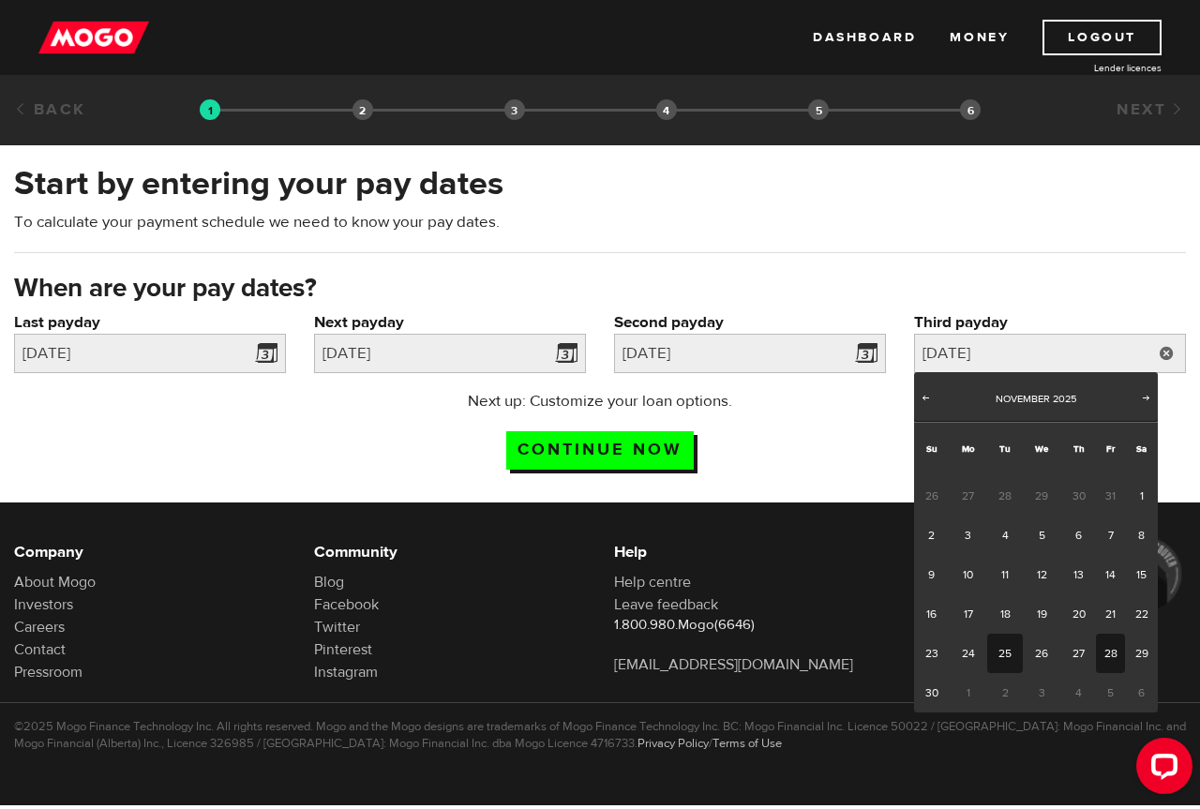
click at [1116, 654] on link "28" at bounding box center [1110, 653] width 29 height 39
type input "2025/11/28"
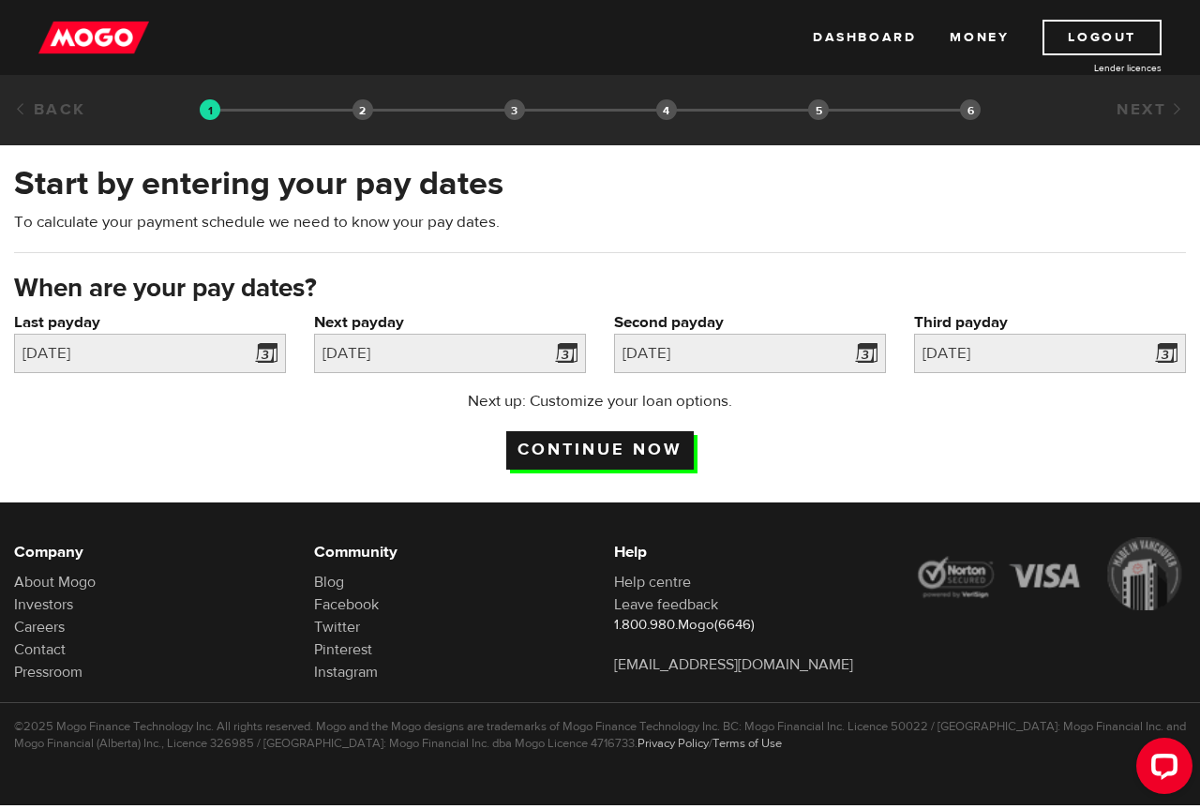
click at [658, 454] on input "Continue now" at bounding box center [600, 450] width 188 height 38
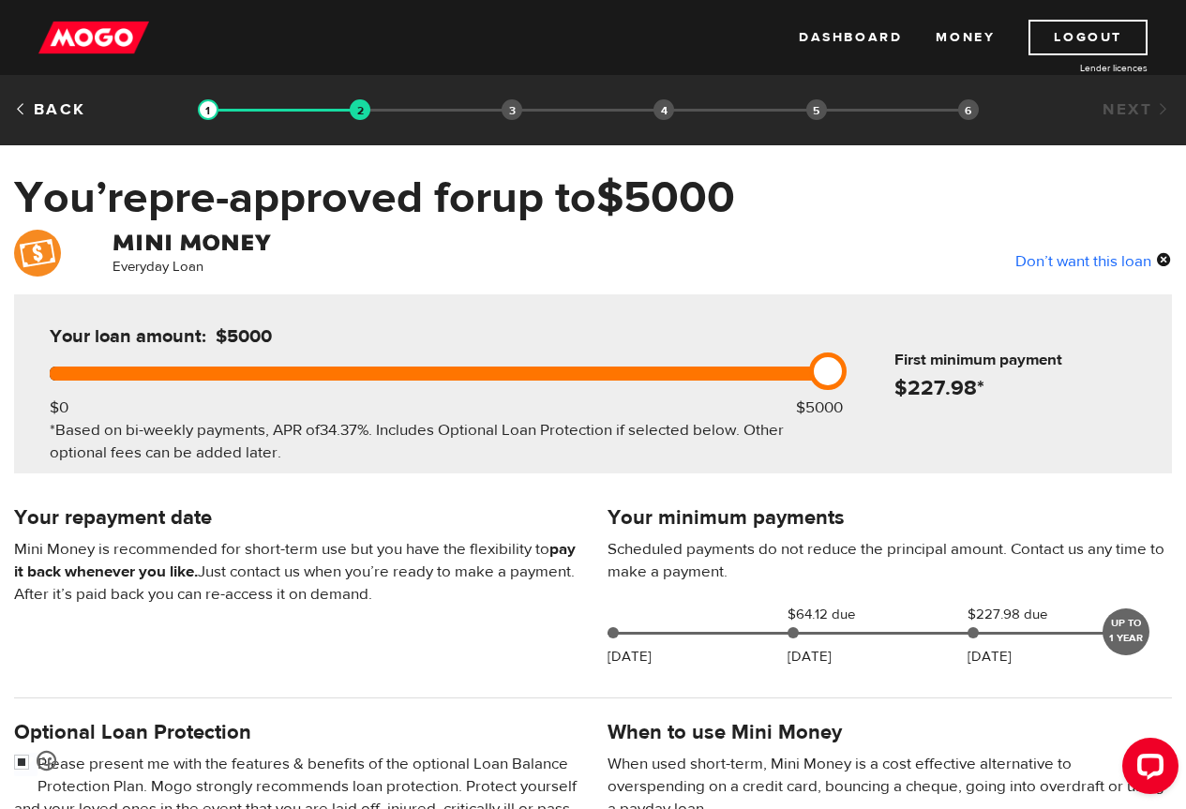
click at [1105, 244] on div "Don’t want this loan" at bounding box center [1038, 251] width 296 height 43
click at [1086, 263] on div "Don’t want this loan" at bounding box center [1093, 260] width 157 height 24
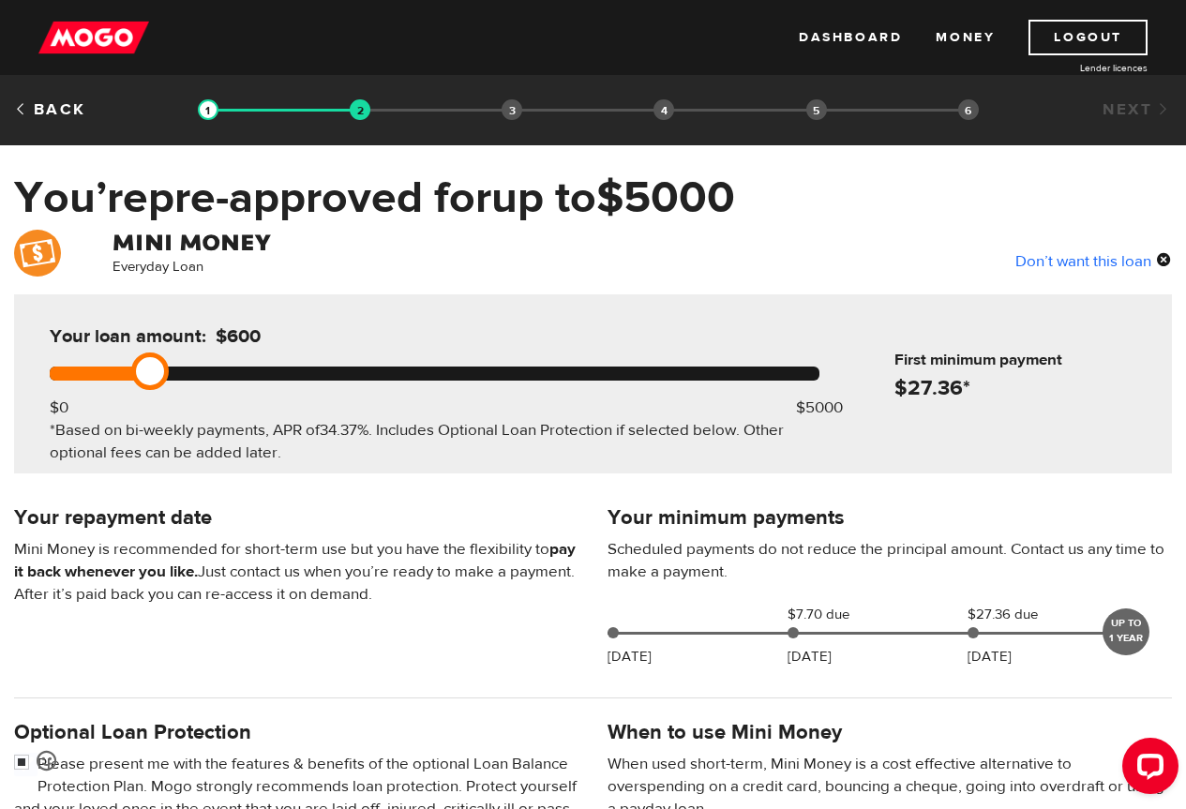
drag, startPoint x: 63, startPoint y: 377, endPoint x: 166, endPoint y: 374, distance: 103.2
click at [166, 374] on link at bounding box center [150, 372] width 38 height 38
click at [341, 502] on div "Your repayment date Mini Money is recommended for short-term use but you have t…" at bounding box center [297, 564] width 594 height 124
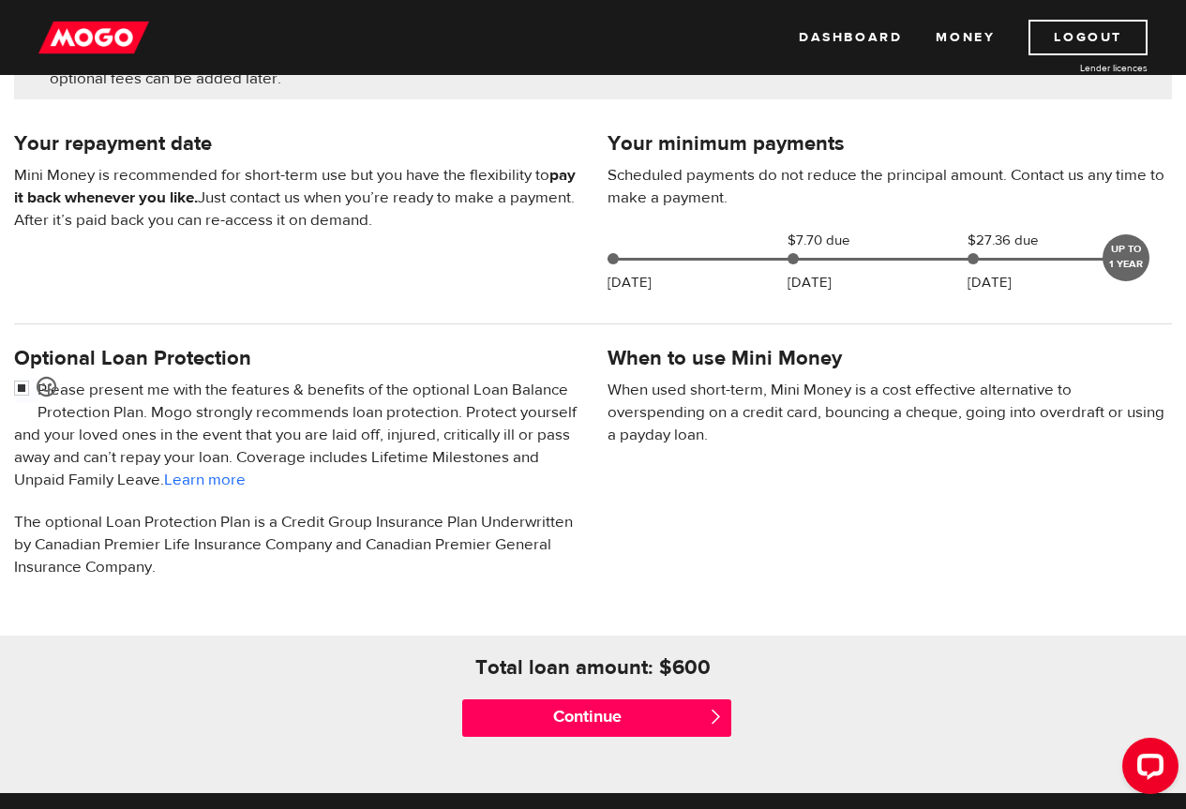
scroll to position [375, 0]
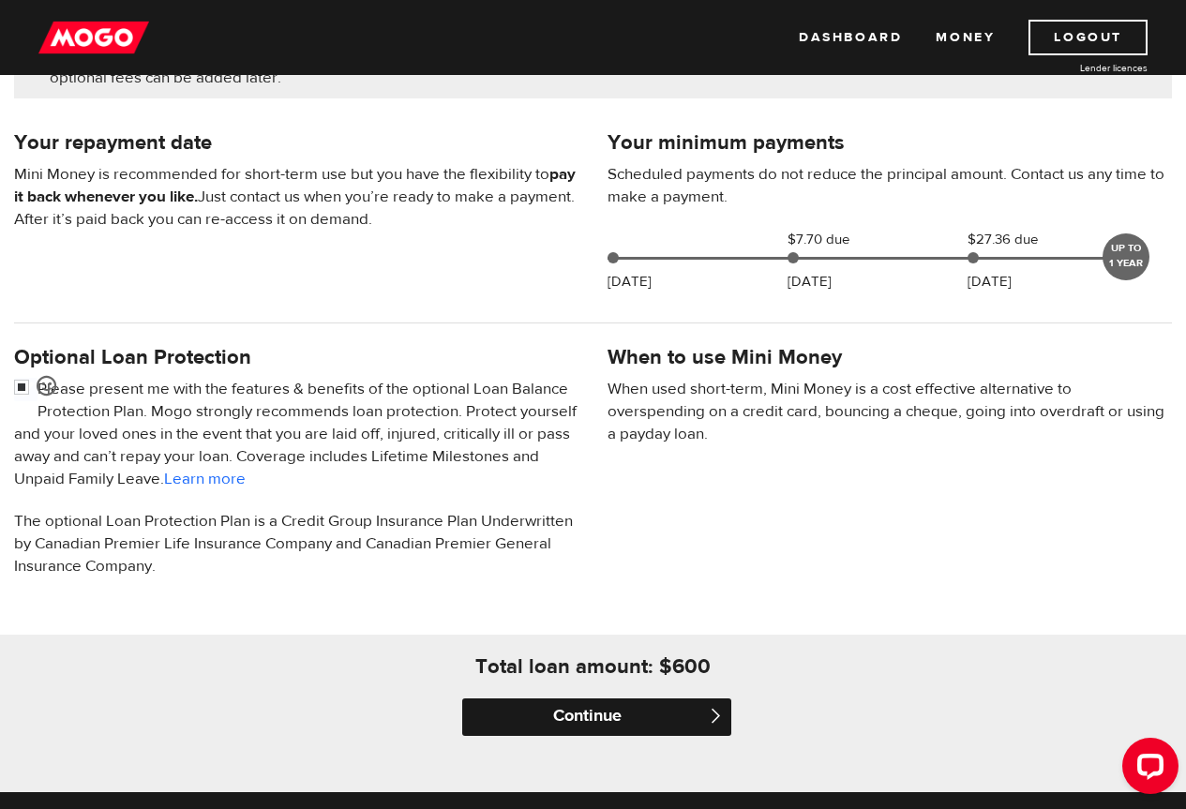
click at [626, 712] on input "Continue" at bounding box center [596, 718] width 268 height 38
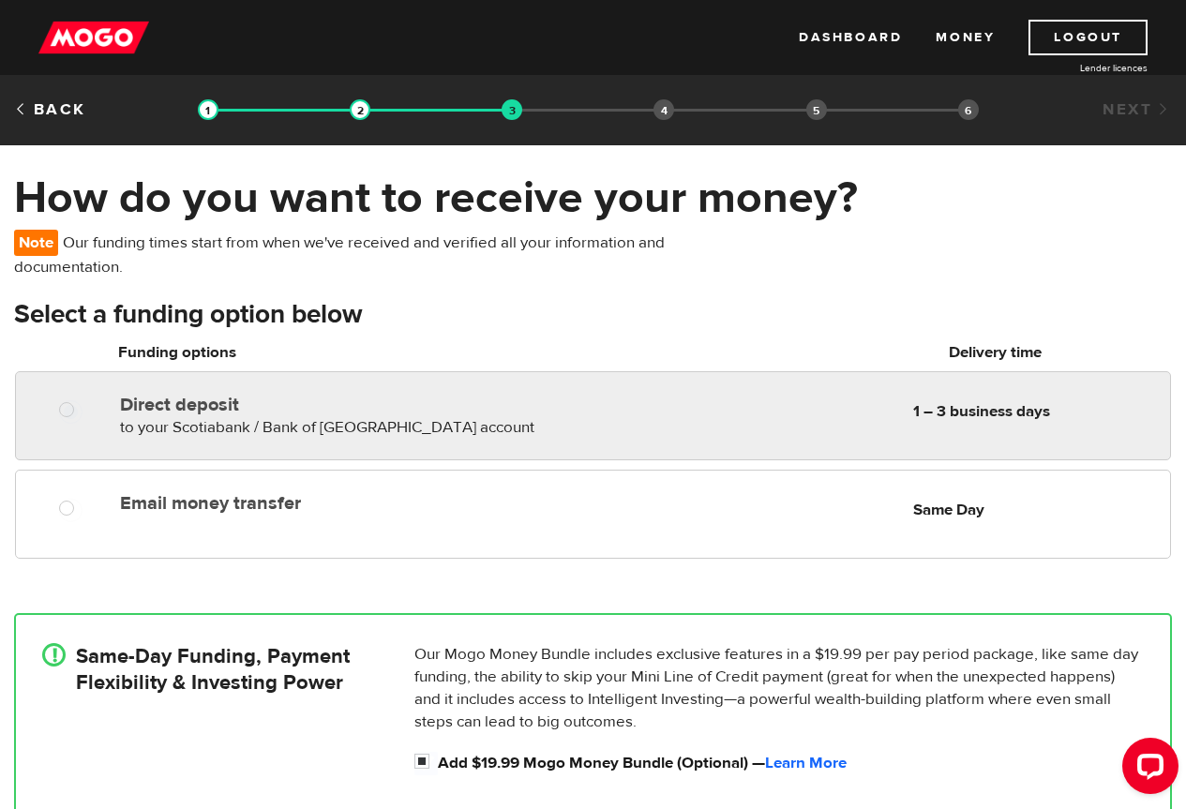
radio input "true"
click at [463, 392] on div "Direct deposit to your Scotiabank / Bank of Nova Scotia account Delivery in 1 –…" at bounding box center [333, 412] width 441 height 53
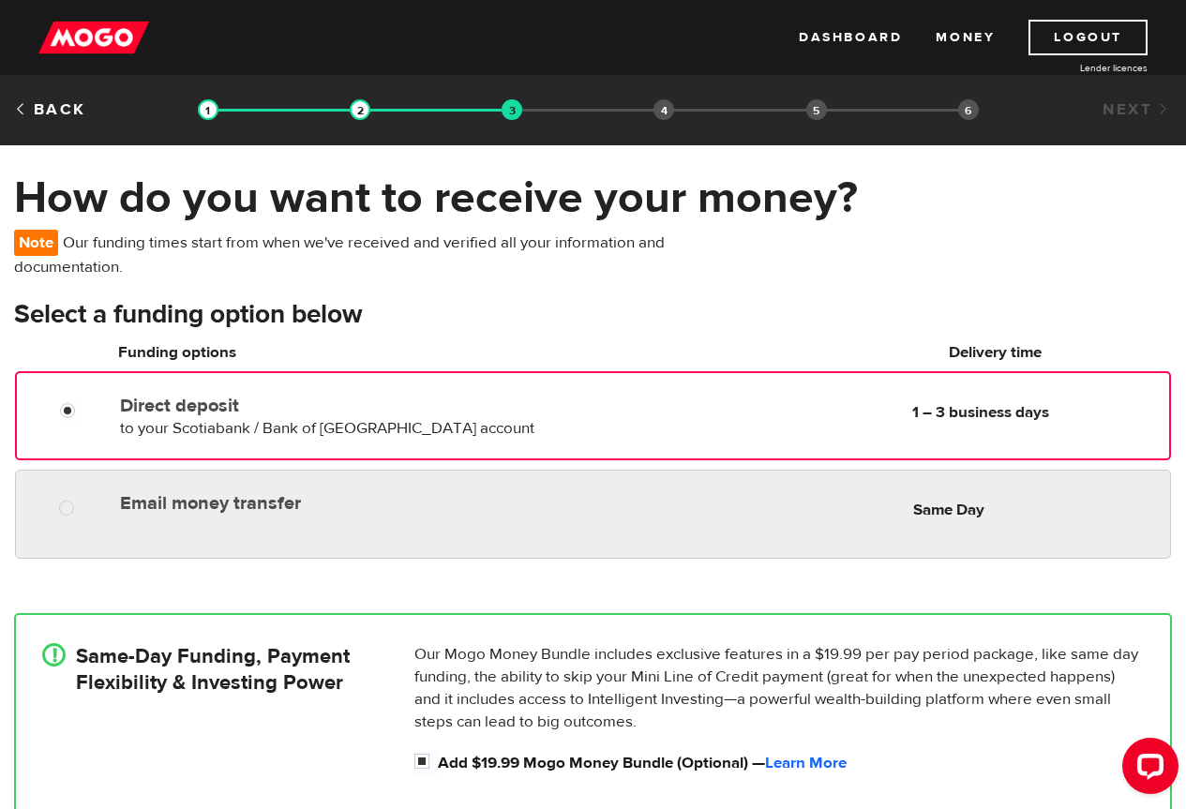
radio input "true"
click at [618, 489] on div "Email money transfer Delivery in Same Day Same Day" at bounding box center [642, 503] width 1059 height 37
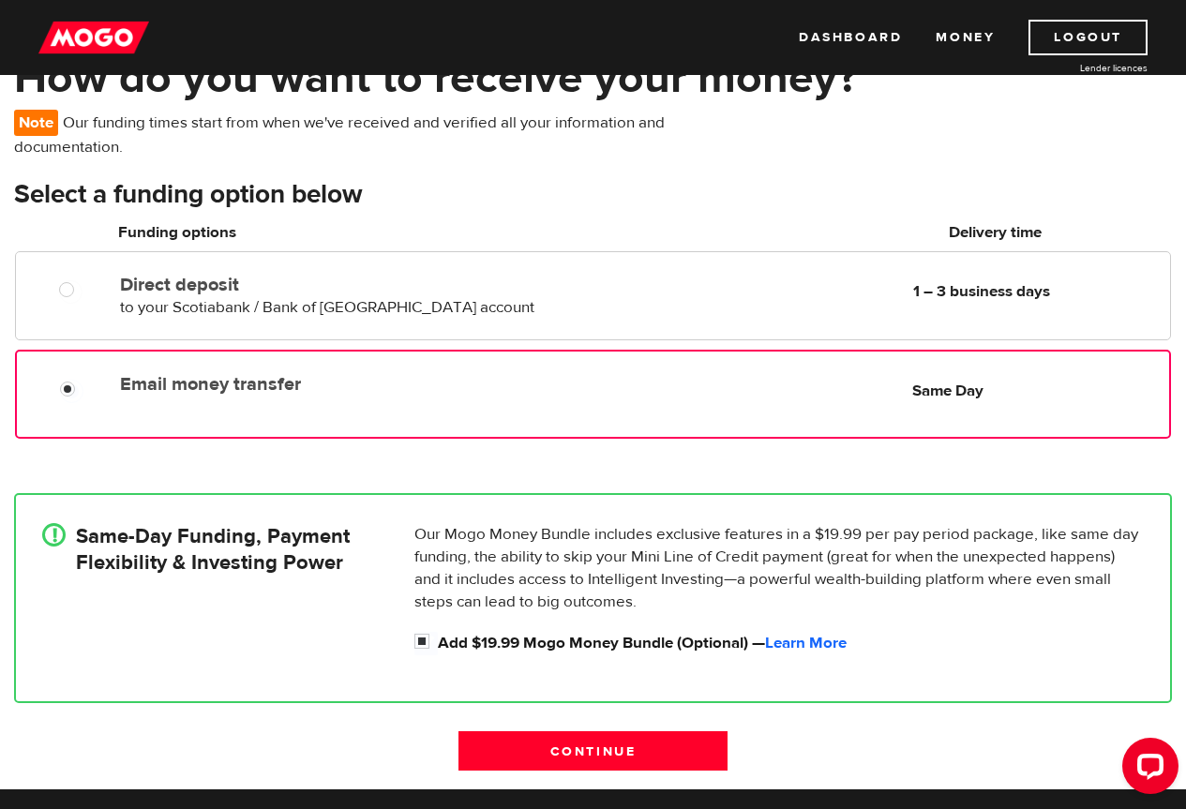
scroll to position [281, 0]
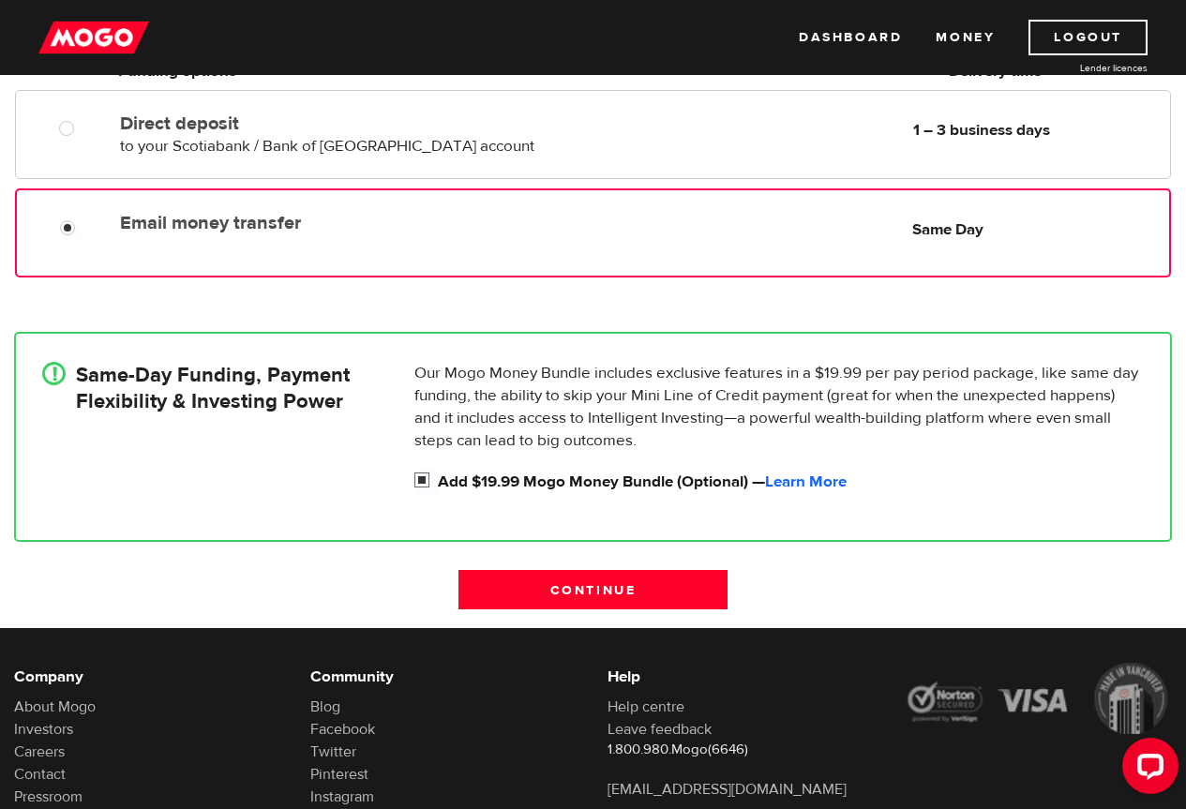
click at [609, 478] on label "Add $19.99 Mogo Money Bundle (Optional) — Learn More" at bounding box center [791, 482] width 706 height 23
click at [438, 478] on input "Add $19.99 Mogo Money Bundle (Optional) — Learn More" at bounding box center [425, 482] width 23 height 23
checkbox input "false"
radio input "false"
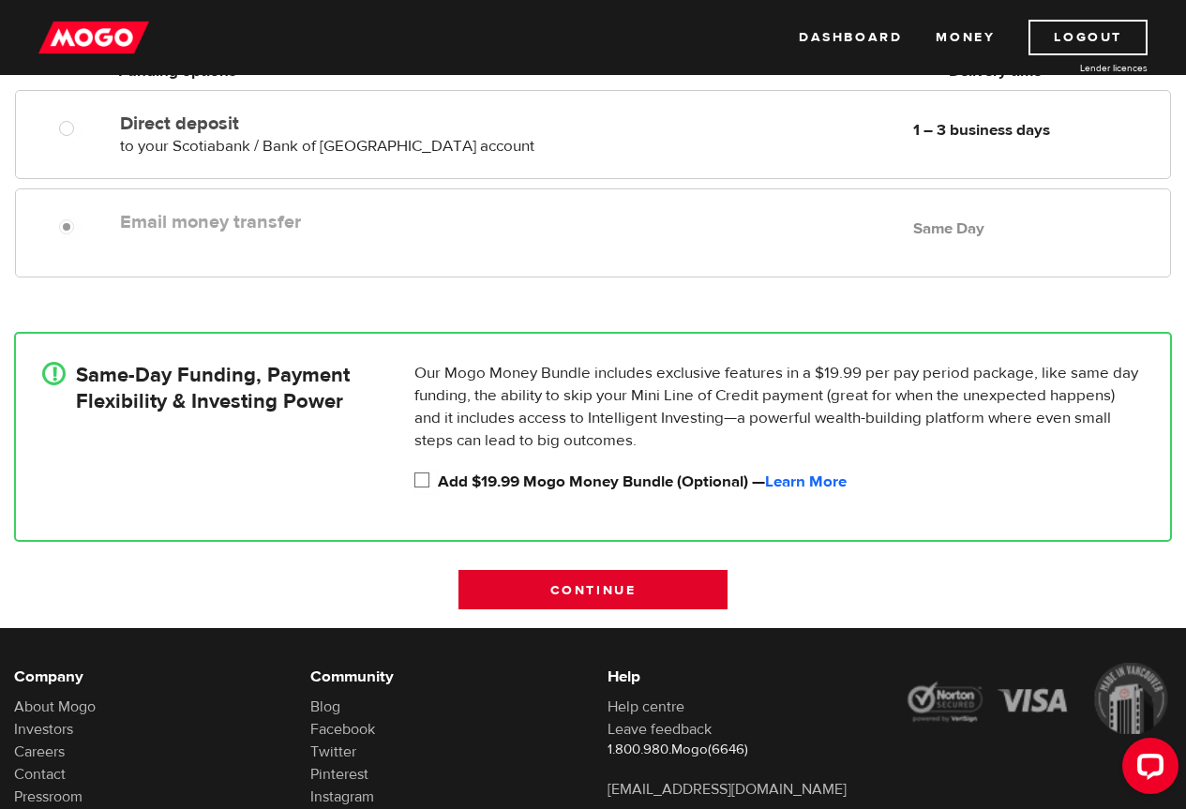
click at [590, 583] on input "Continue" at bounding box center [593, 589] width 268 height 39
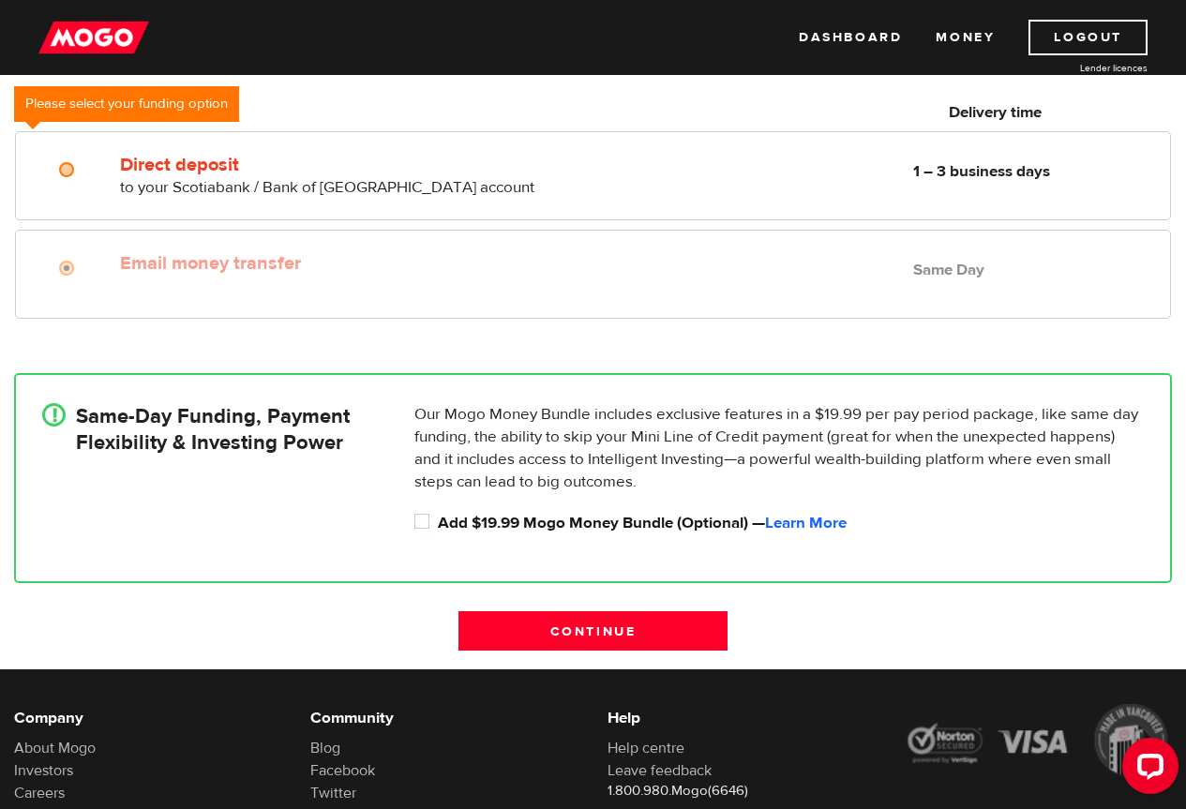
scroll to position [0, 0]
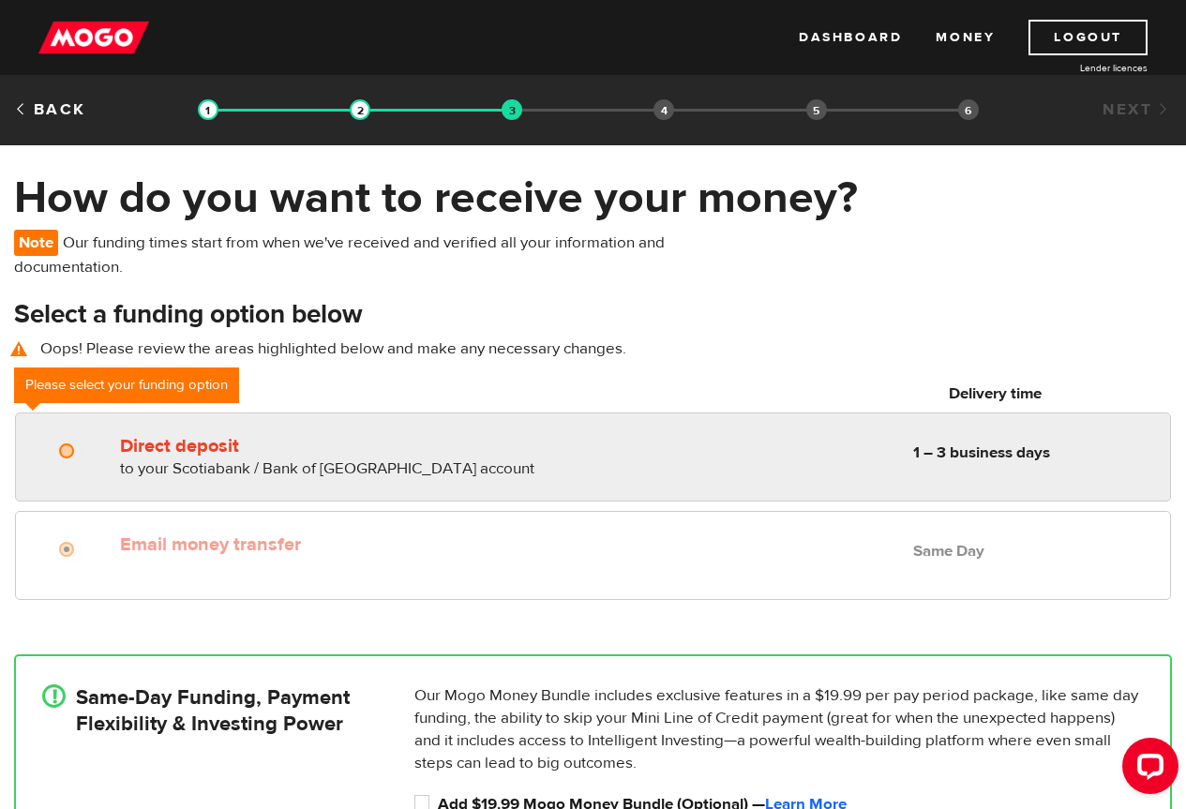
radio input "true"
click at [386, 447] on label "Direct deposit" at bounding box center [333, 446] width 426 height 23
click at [83, 447] on input "Direct deposit" at bounding box center [70, 453] width 23 height 23
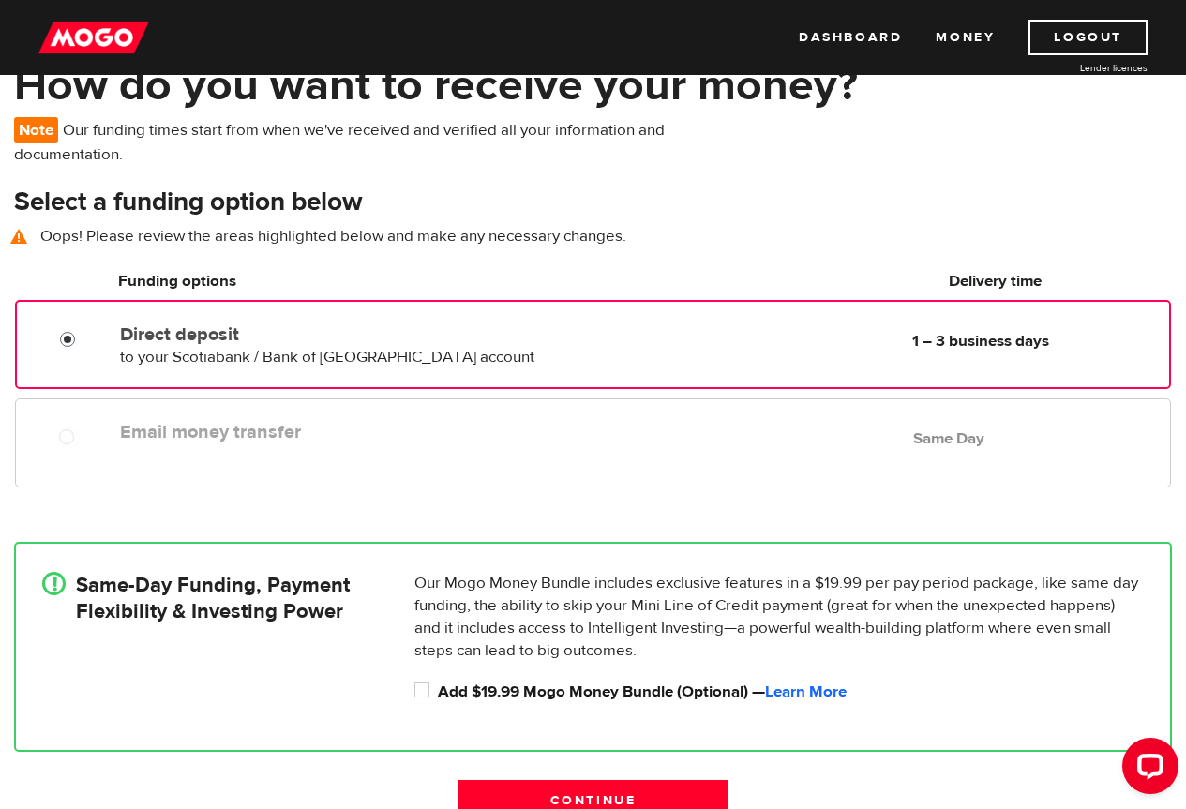
scroll to position [281, 0]
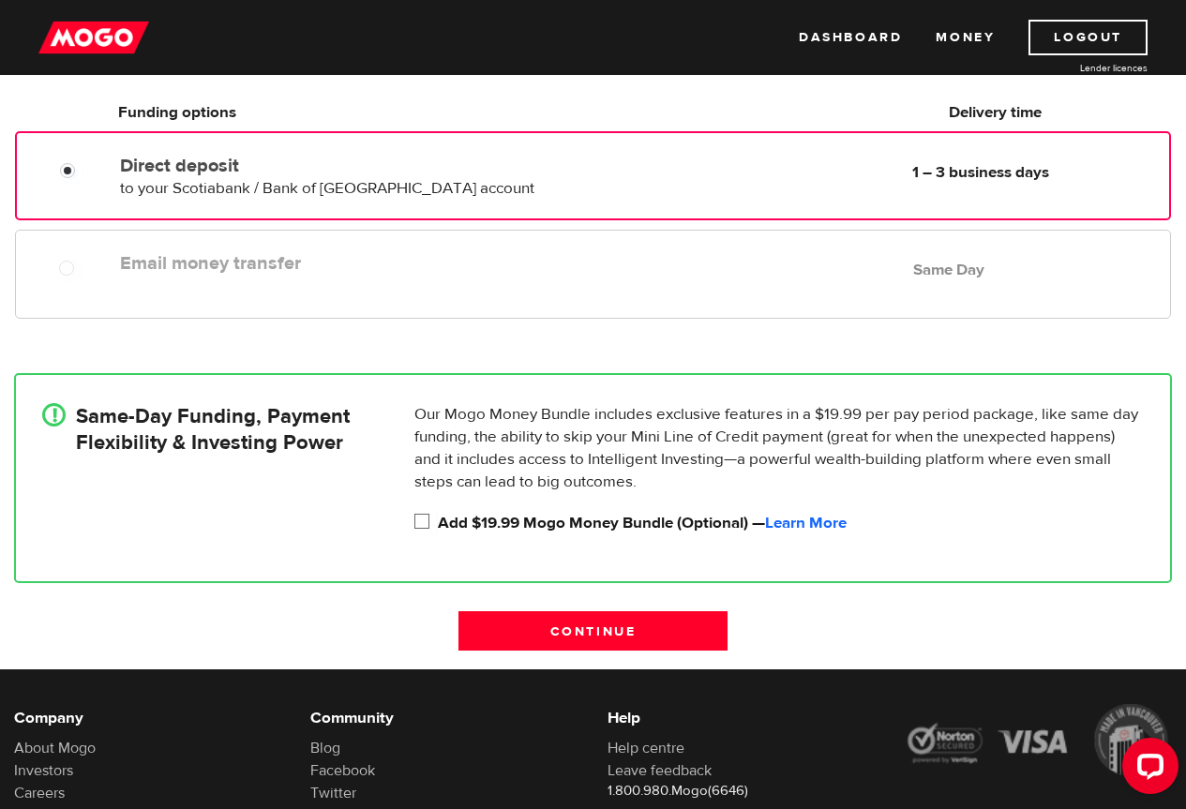
click at [426, 524] on input "Add $19.99 Mogo Money Bundle (Optional) — Learn More" at bounding box center [425, 523] width 23 height 23
checkbox input "true"
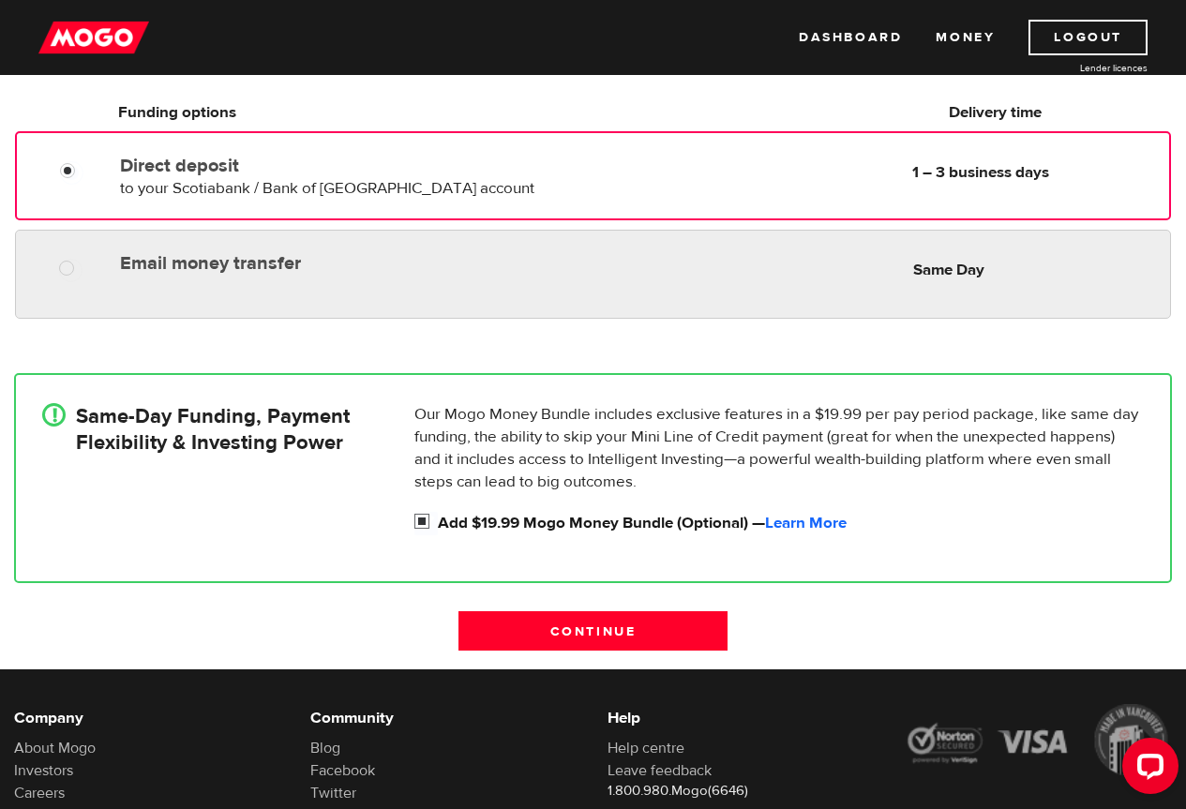
radio input "true"
click at [424, 315] on div "Email money transfer Delivery in Same Day Same Day" at bounding box center [593, 274] width 1156 height 89
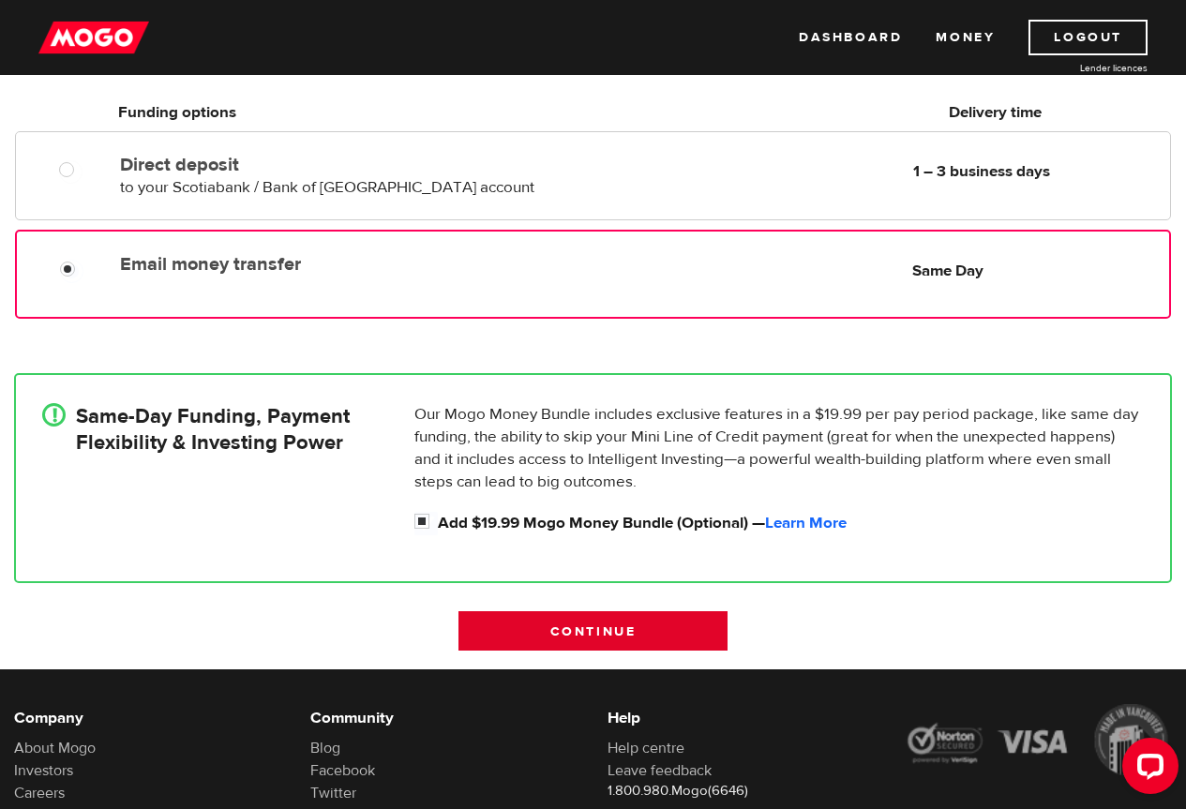
click at [581, 646] on input "Continue" at bounding box center [593, 630] width 268 height 39
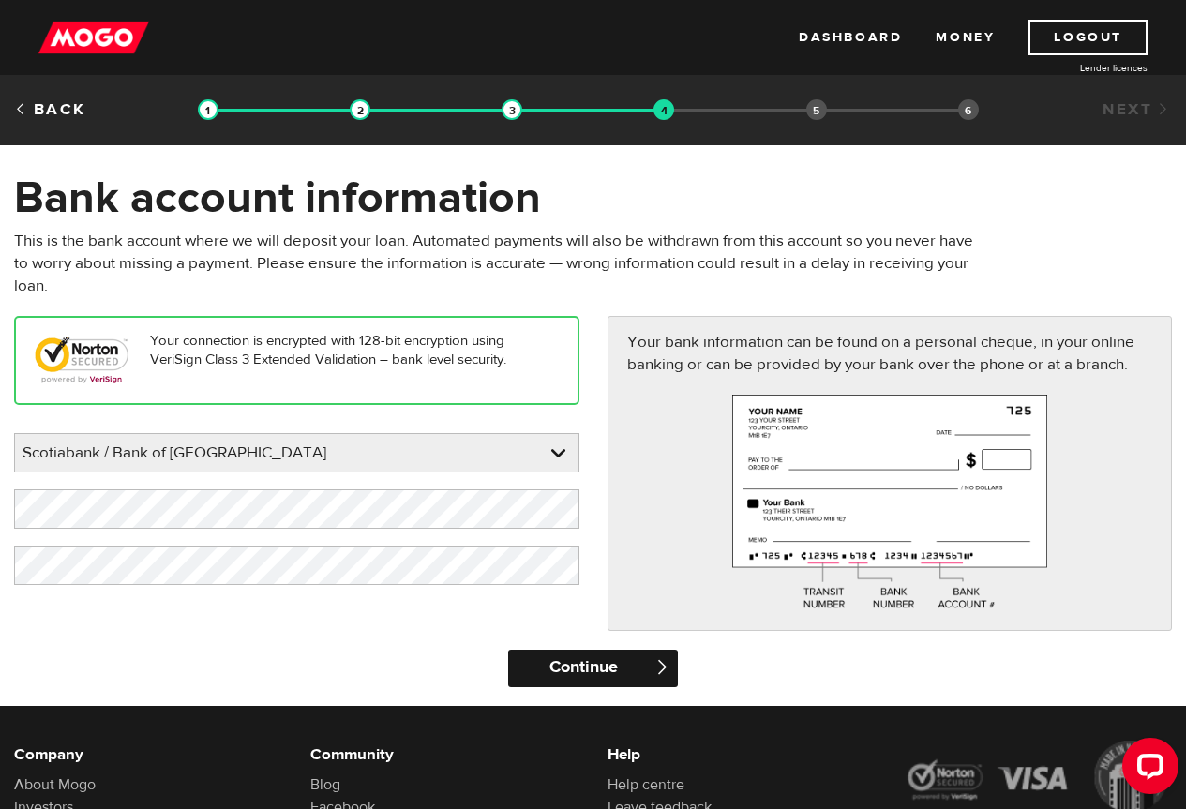
click at [602, 669] on input "Continue" at bounding box center [593, 669] width 170 height 38
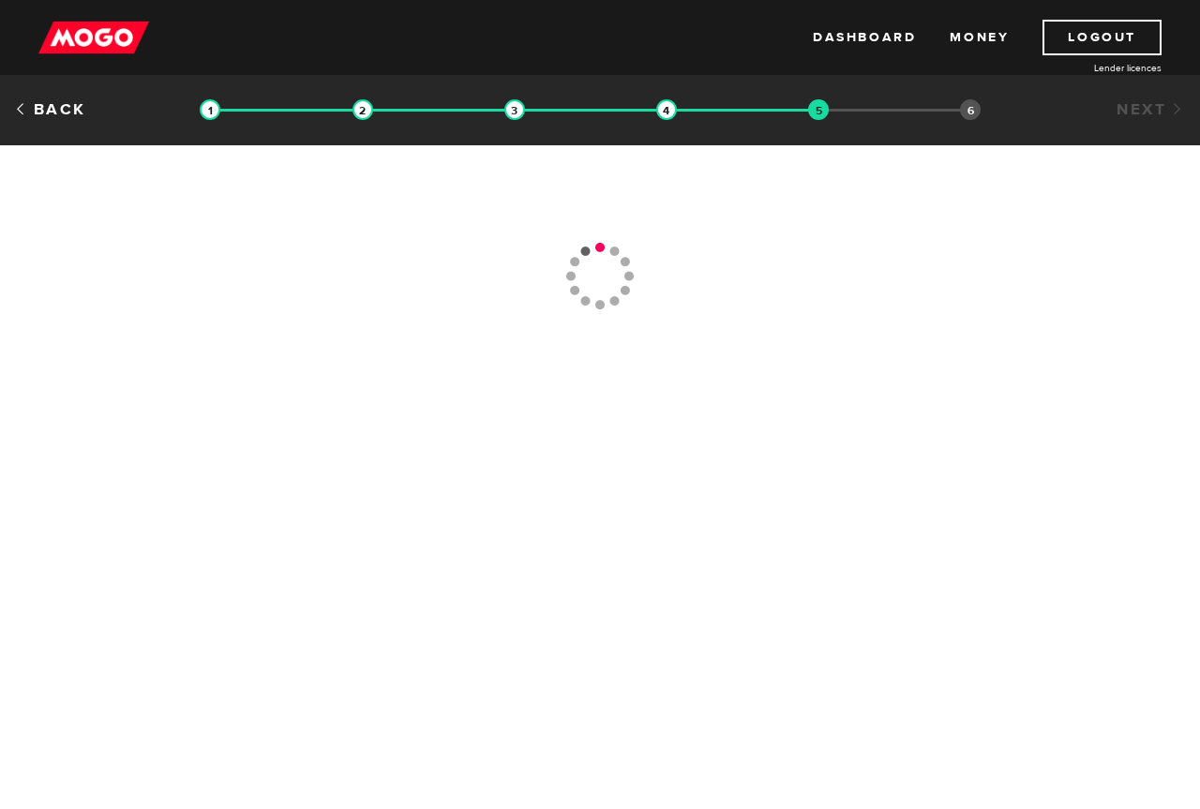
type input "[PHONE_NUMBER]"
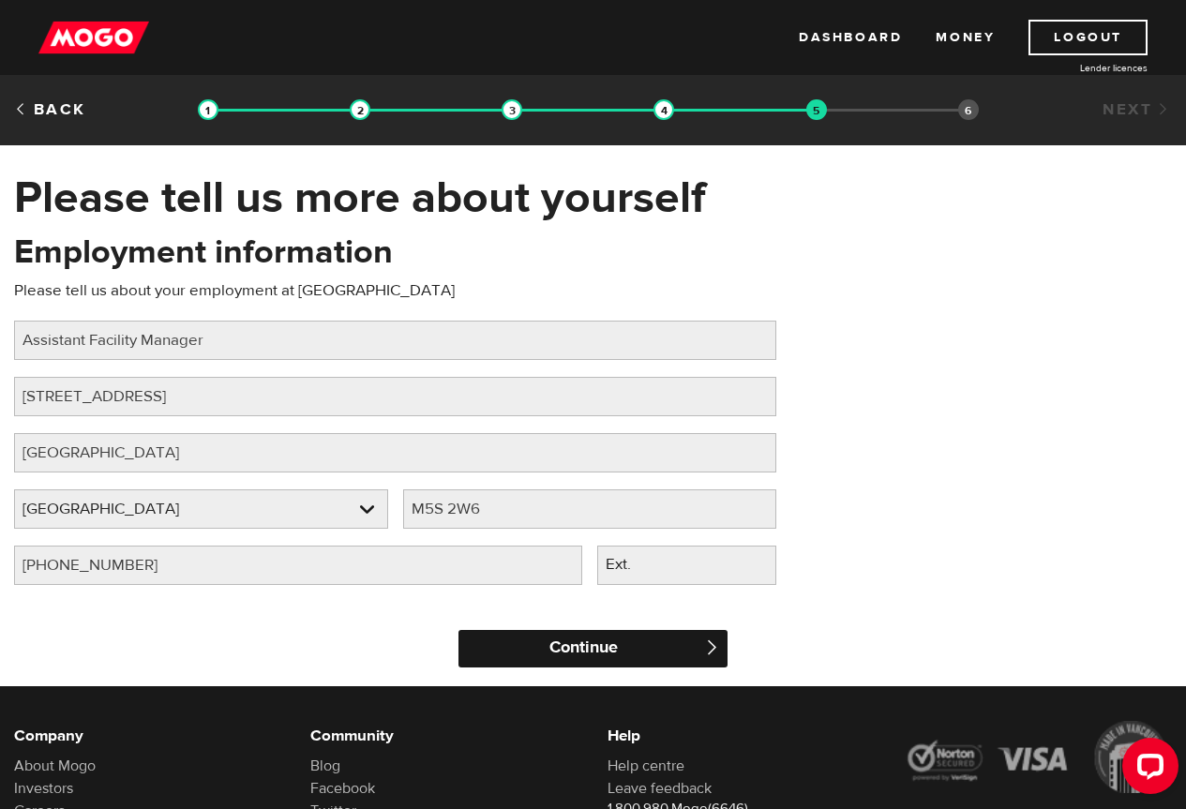
click at [619, 654] on input "Continue" at bounding box center [593, 649] width 268 height 38
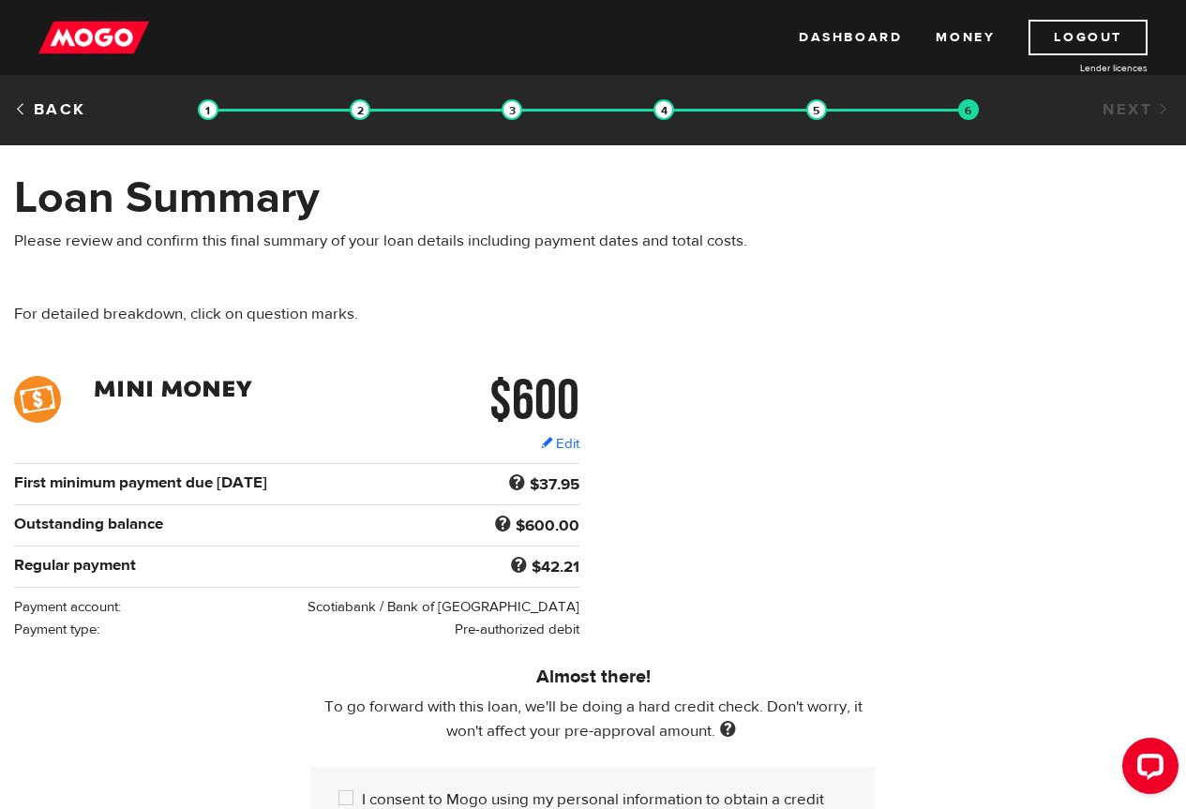
scroll to position [469, 0]
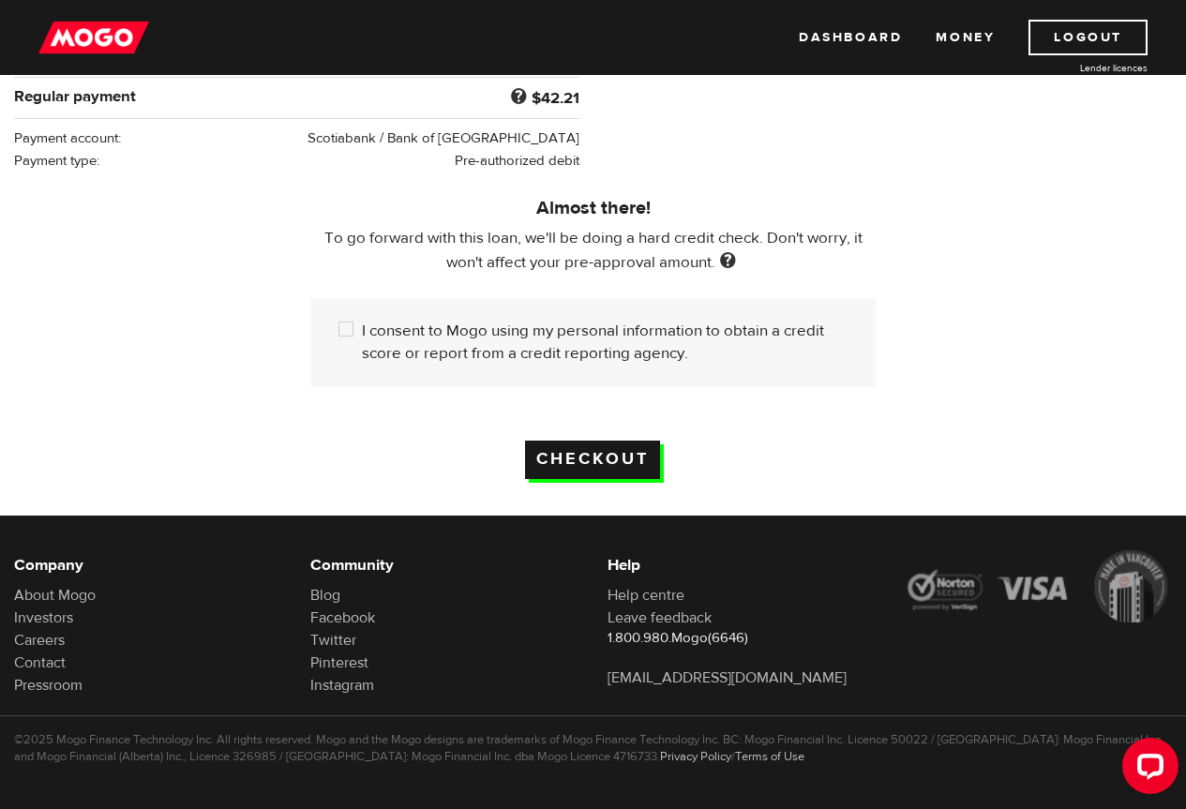
click at [613, 450] on input "Checkout" at bounding box center [592, 460] width 135 height 38
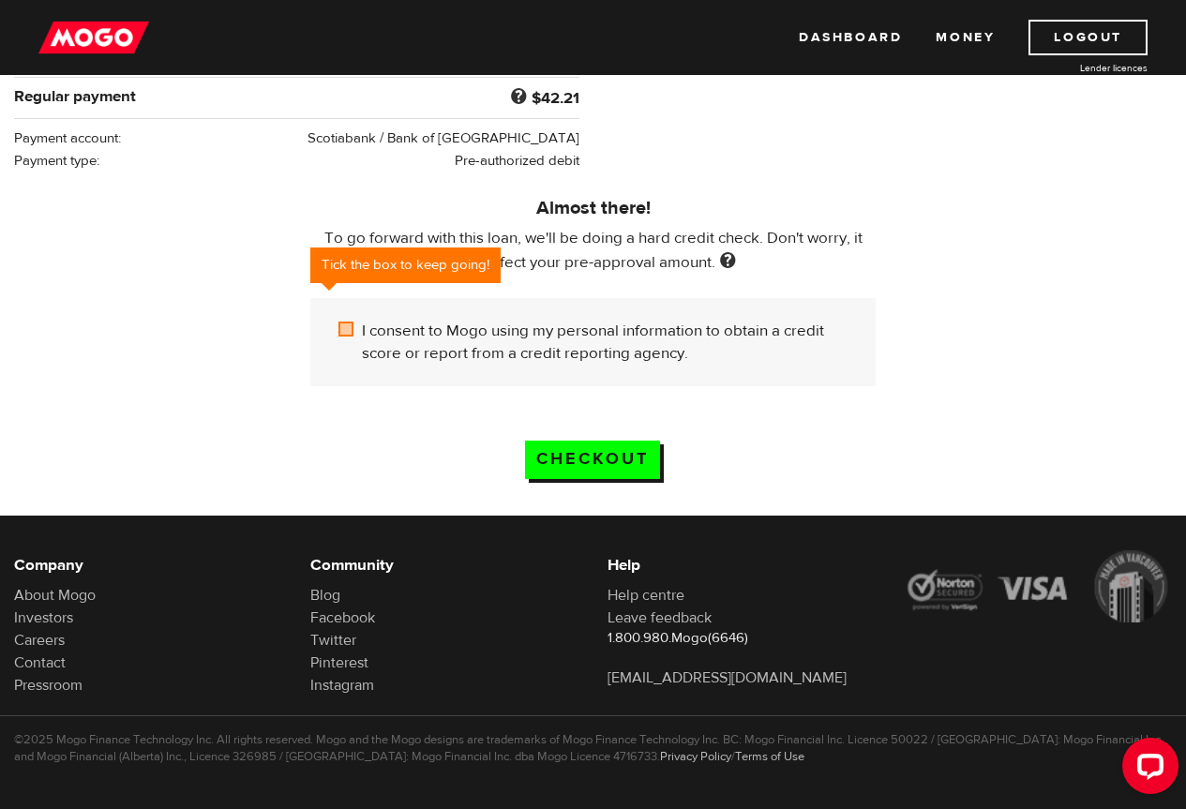
click at [451, 320] on label "I consent to Mogo using my personal information to obtain a credit score or rep…" at bounding box center [605, 342] width 486 height 45
click at [362, 320] on input "I consent to Mogo using my personal information to obtain a credit score or rep…" at bounding box center [349, 331] width 23 height 23
checkbox input "true"
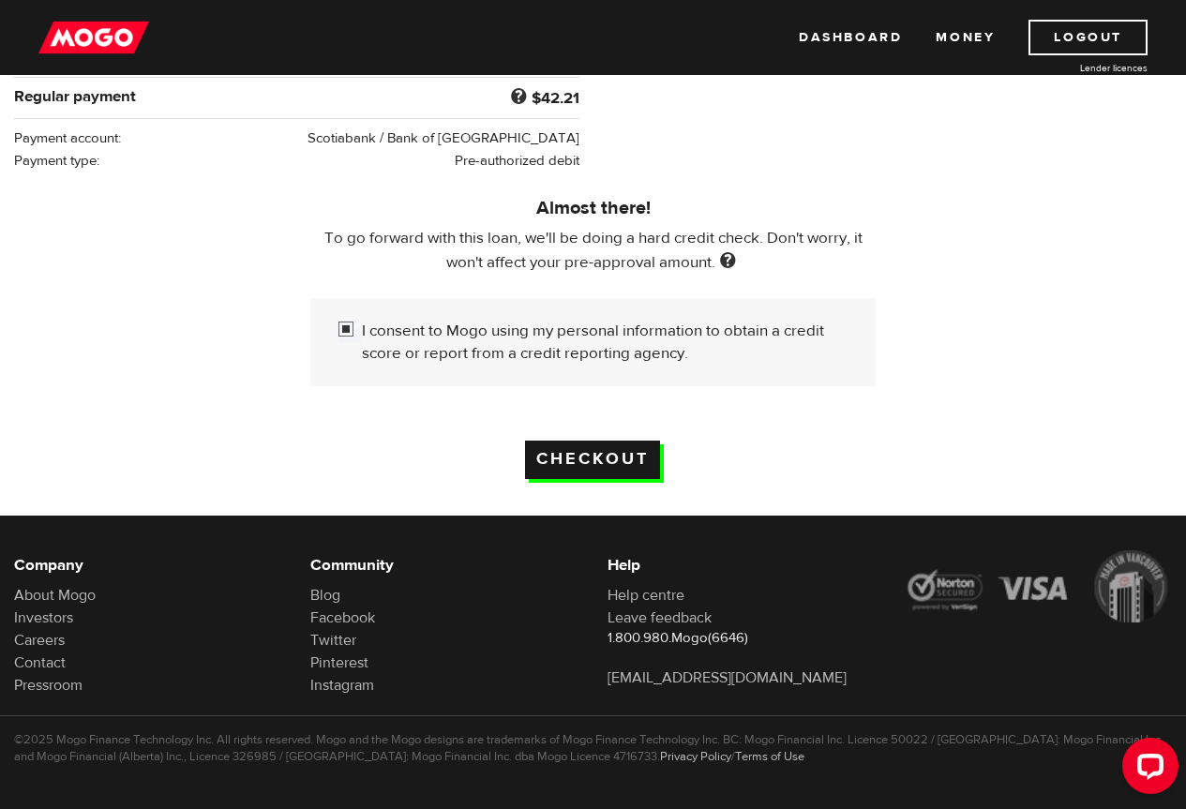
click at [618, 442] on input "Checkout" at bounding box center [592, 460] width 135 height 38
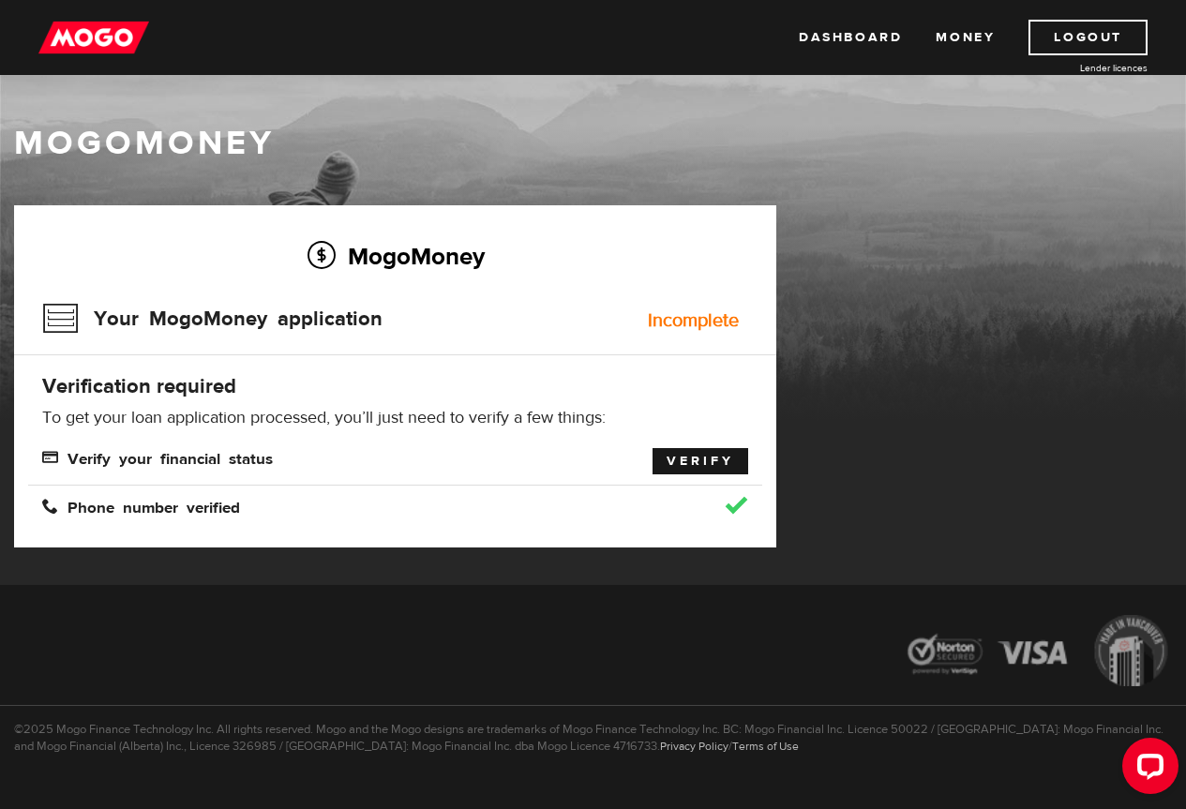
click at [725, 460] on link "Verify" at bounding box center [701, 461] width 96 height 26
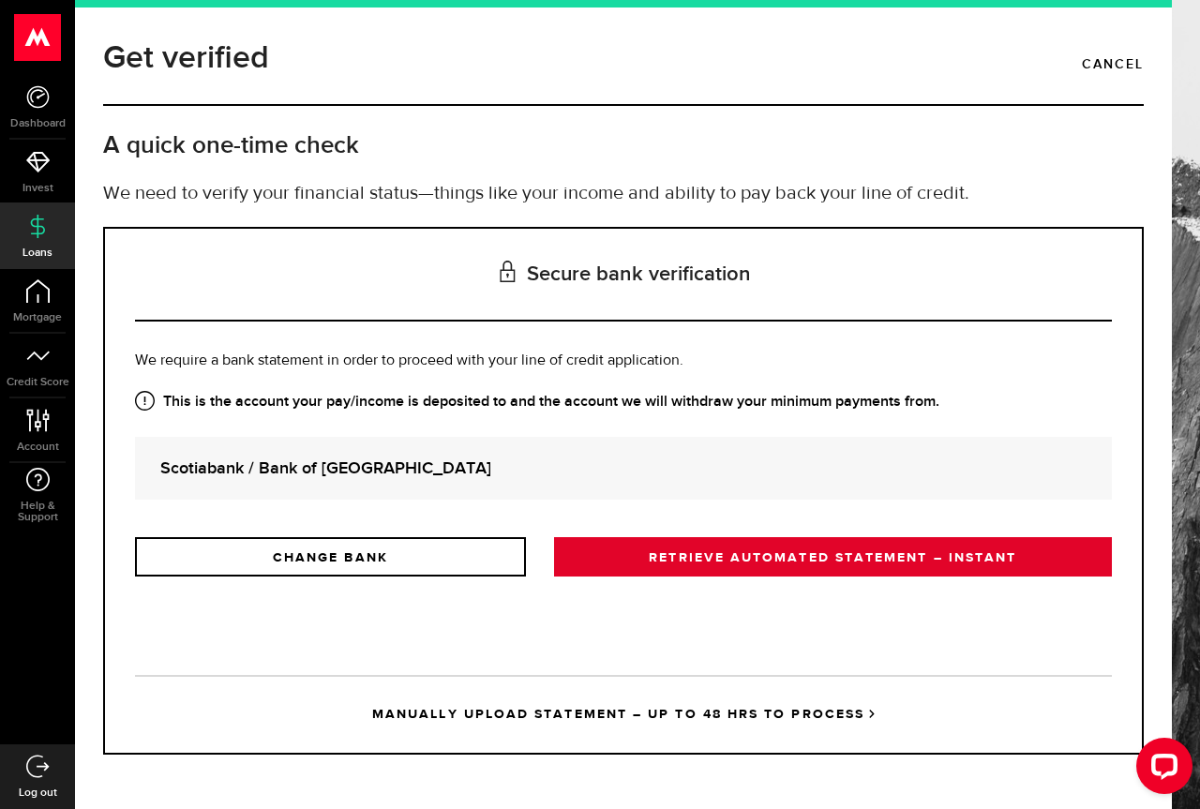
click at [727, 544] on link "RETRIEVE AUTOMATED STATEMENT – INSTANT" at bounding box center [833, 556] width 558 height 39
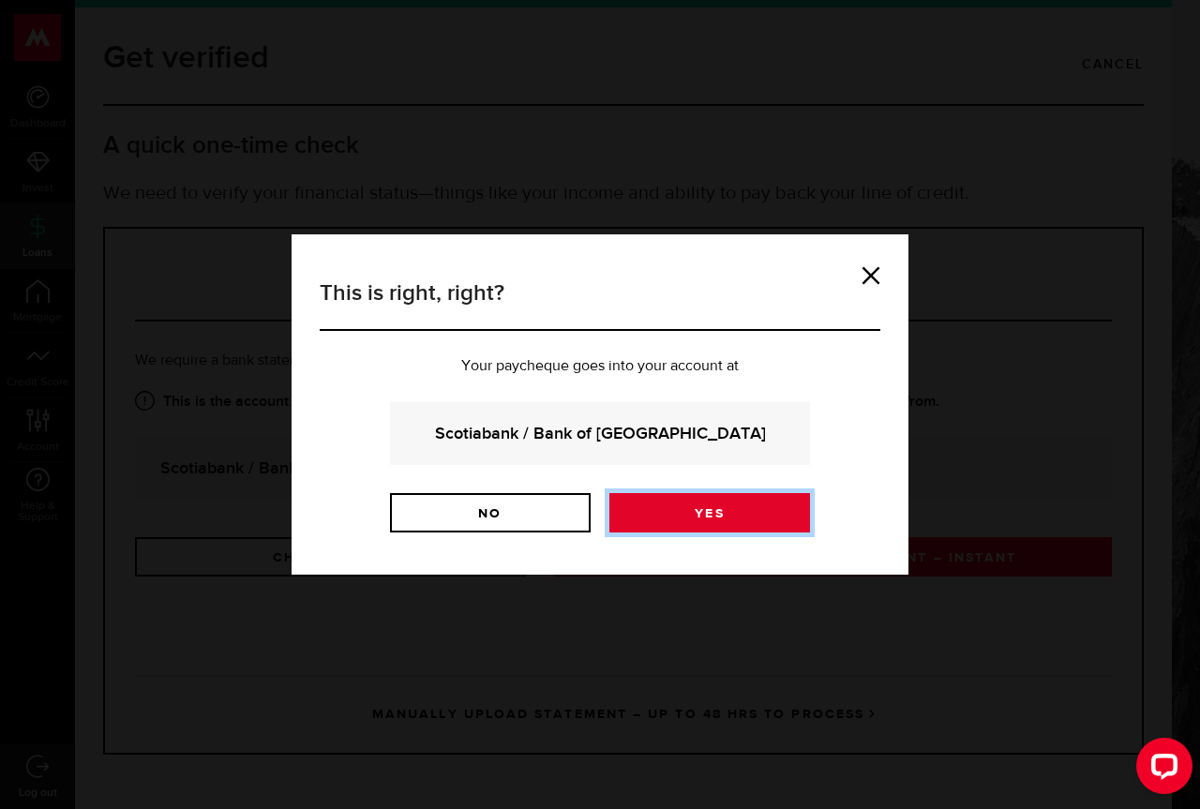
click at [721, 513] on link "Yes" at bounding box center [709, 512] width 201 height 39
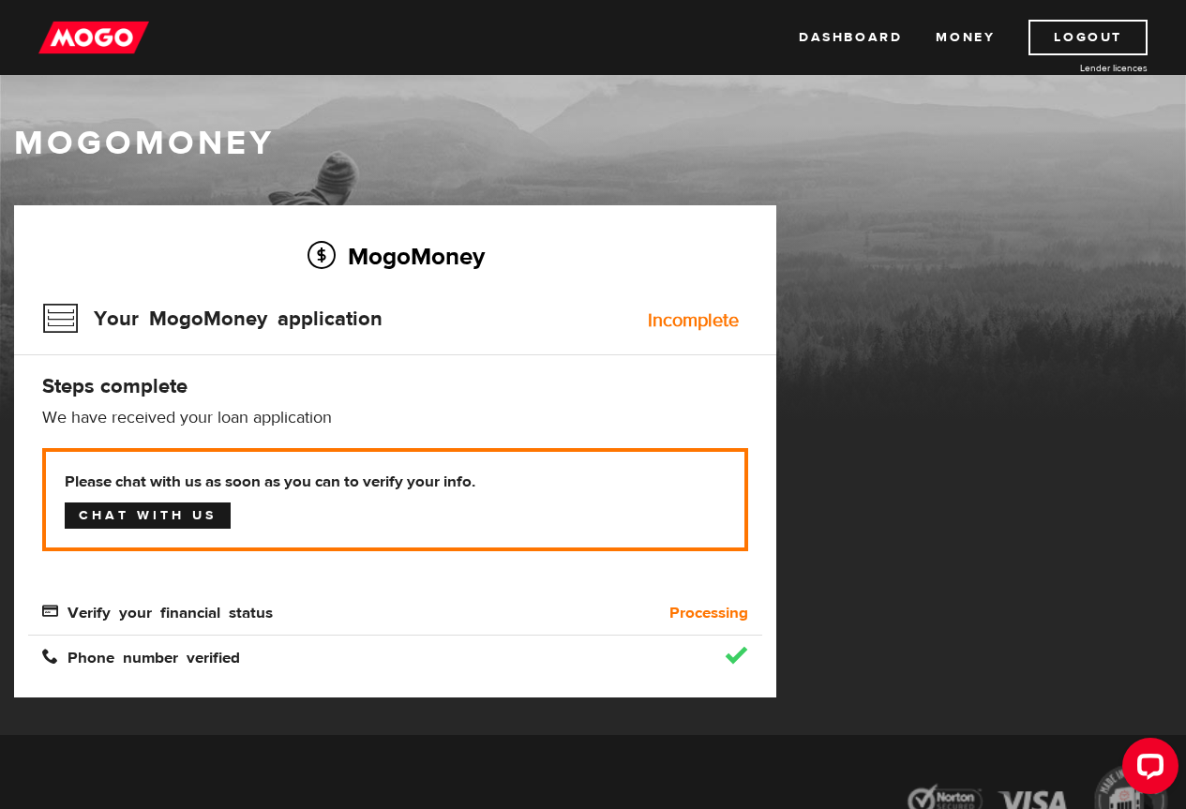
click at [151, 514] on link "Chat with us" at bounding box center [148, 516] width 166 height 26
click at [863, 51] on link "Dashboard" at bounding box center [850, 38] width 103 height 36
click at [416, 721] on div "MogoMoney Your MogoMoney application Expired Your MogoMoney credit decision has…" at bounding box center [395, 470] width 790 height 530
click at [1104, 30] on link "Logout" at bounding box center [1088, 38] width 119 height 36
